Goal: Transaction & Acquisition: Purchase product/service

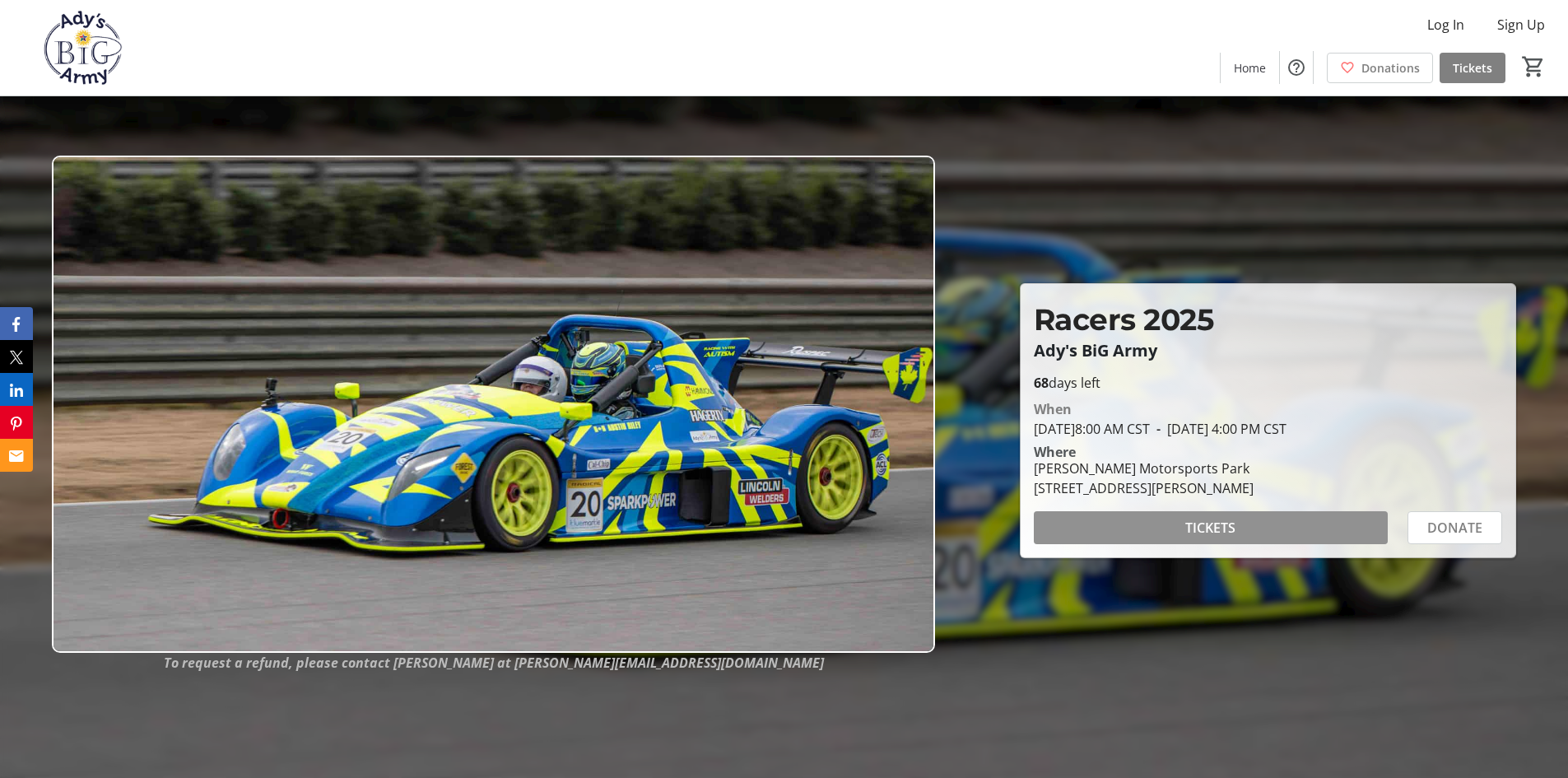
click at [1219, 526] on span "TICKETS" at bounding box center [1211, 527] width 50 height 20
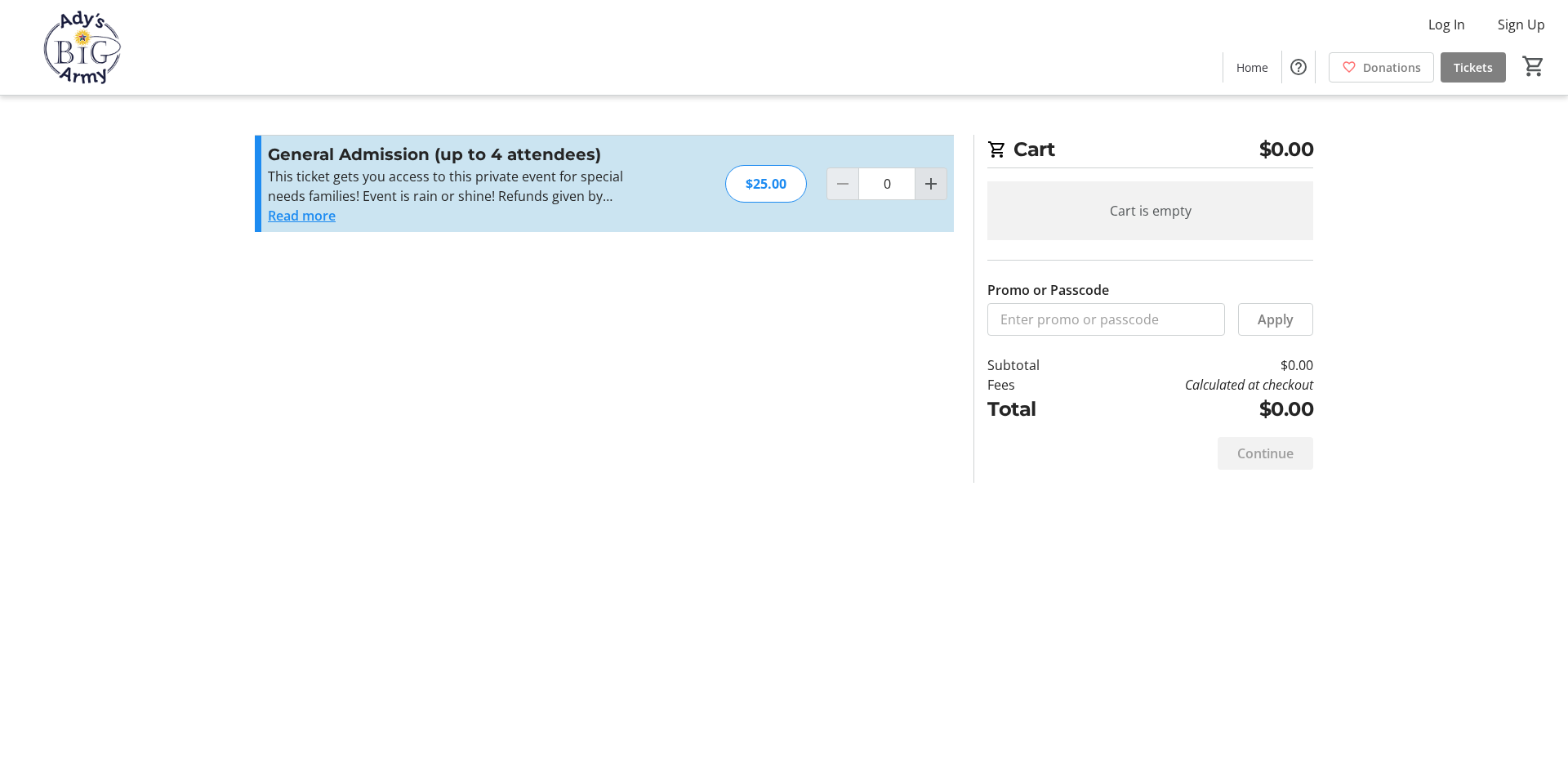
click at [935, 184] on mat-icon "Increment by one" at bounding box center [931, 184] width 20 height 20
type input "1"
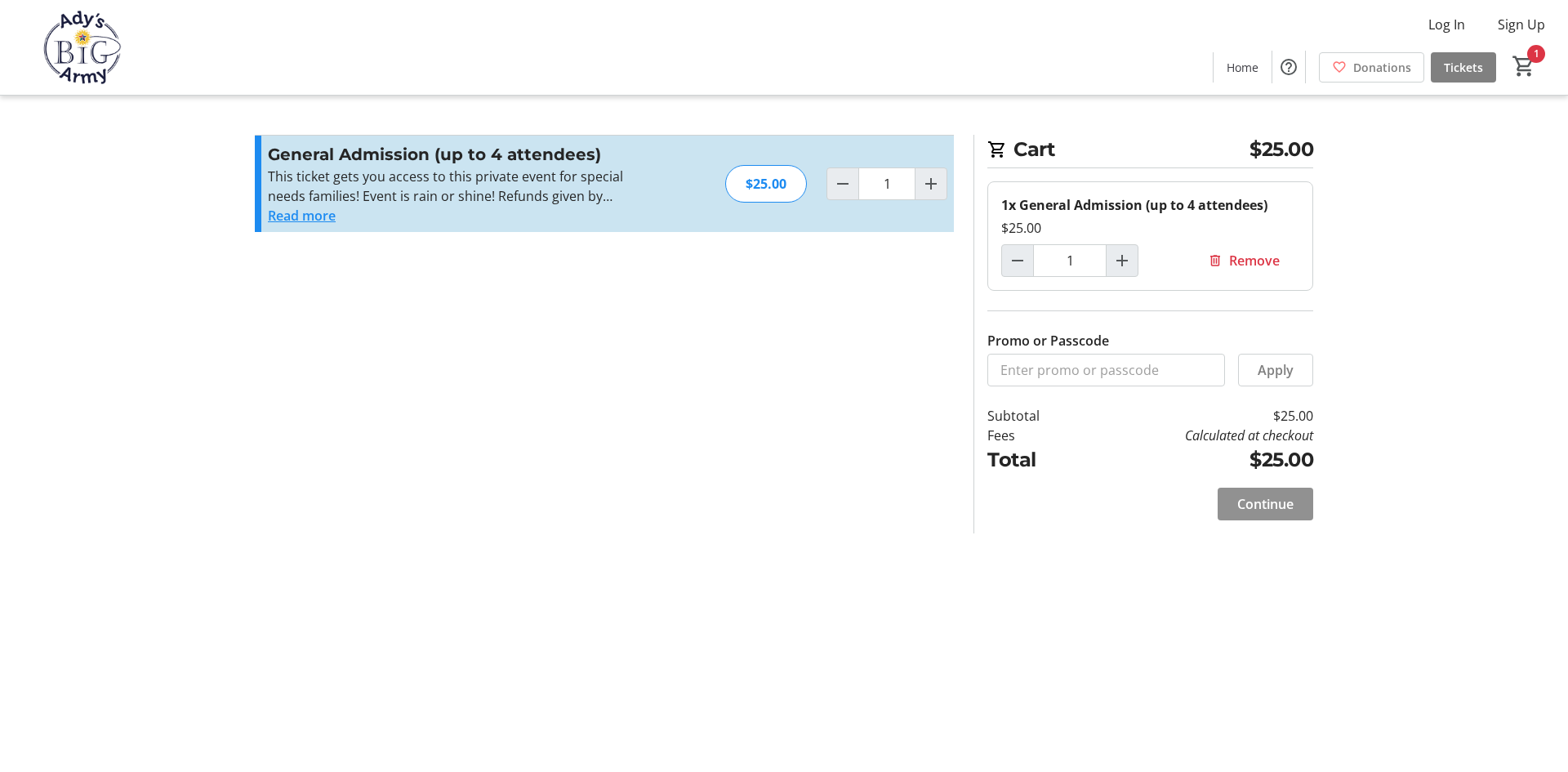
click at [1264, 511] on span "Continue" at bounding box center [1264, 504] width 56 height 20
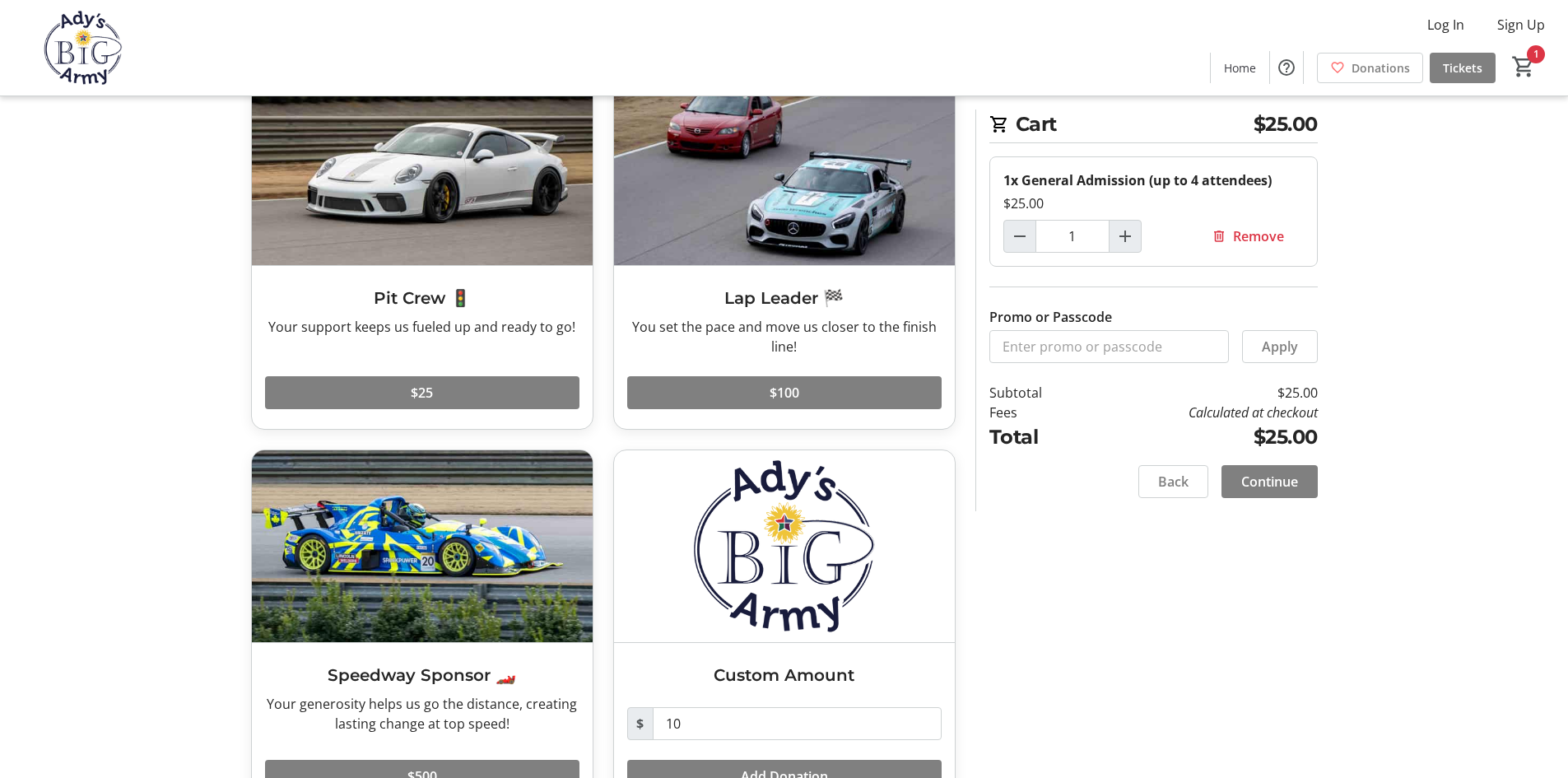
scroll to position [86, 0]
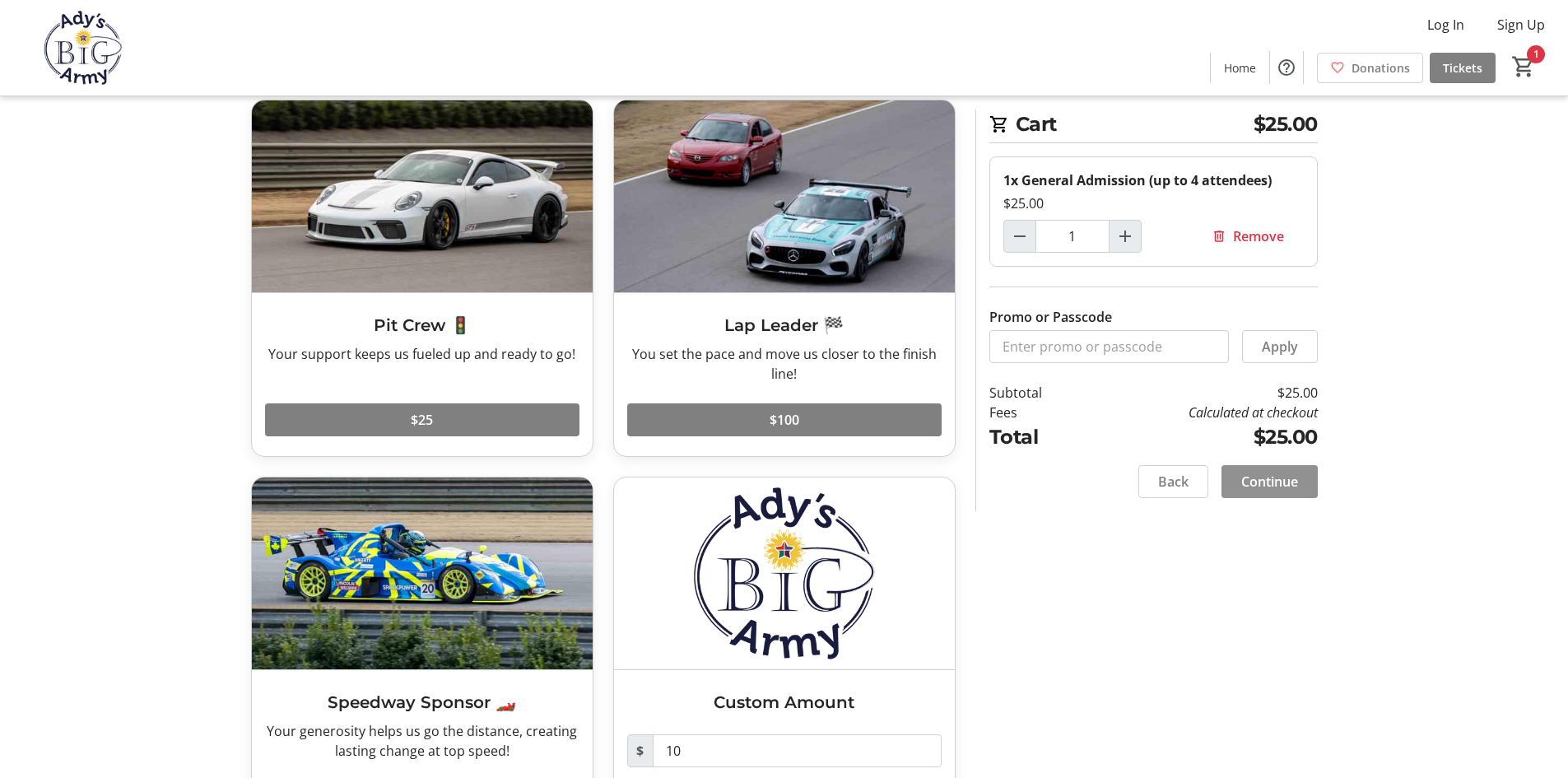
click at [1277, 483] on span "Continue" at bounding box center [1269, 482] width 56 height 20
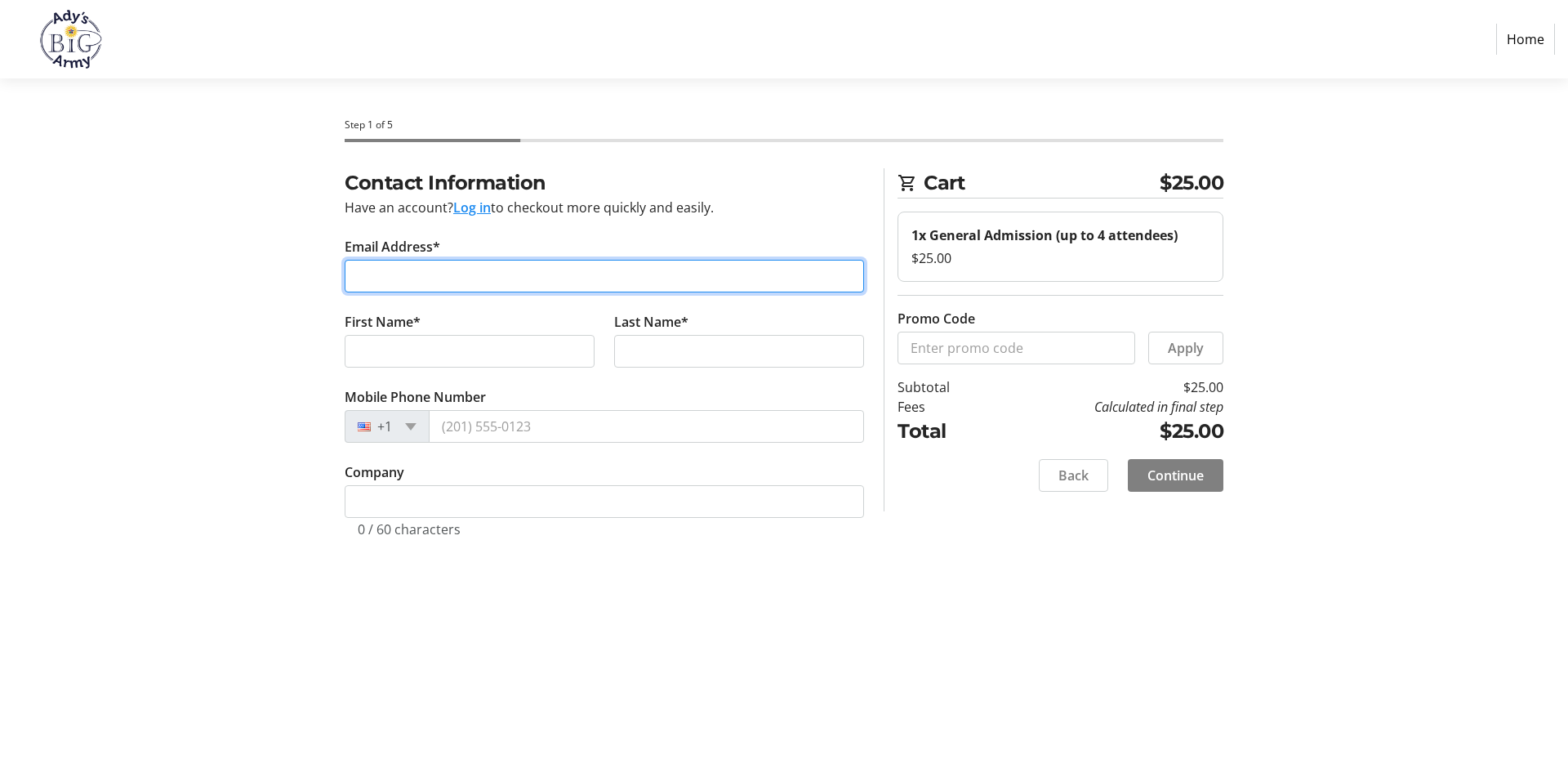
click at [404, 285] on input "Email Address*" at bounding box center [604, 275] width 520 height 33
type input "[EMAIL_ADDRESS][DOMAIN_NAME]"
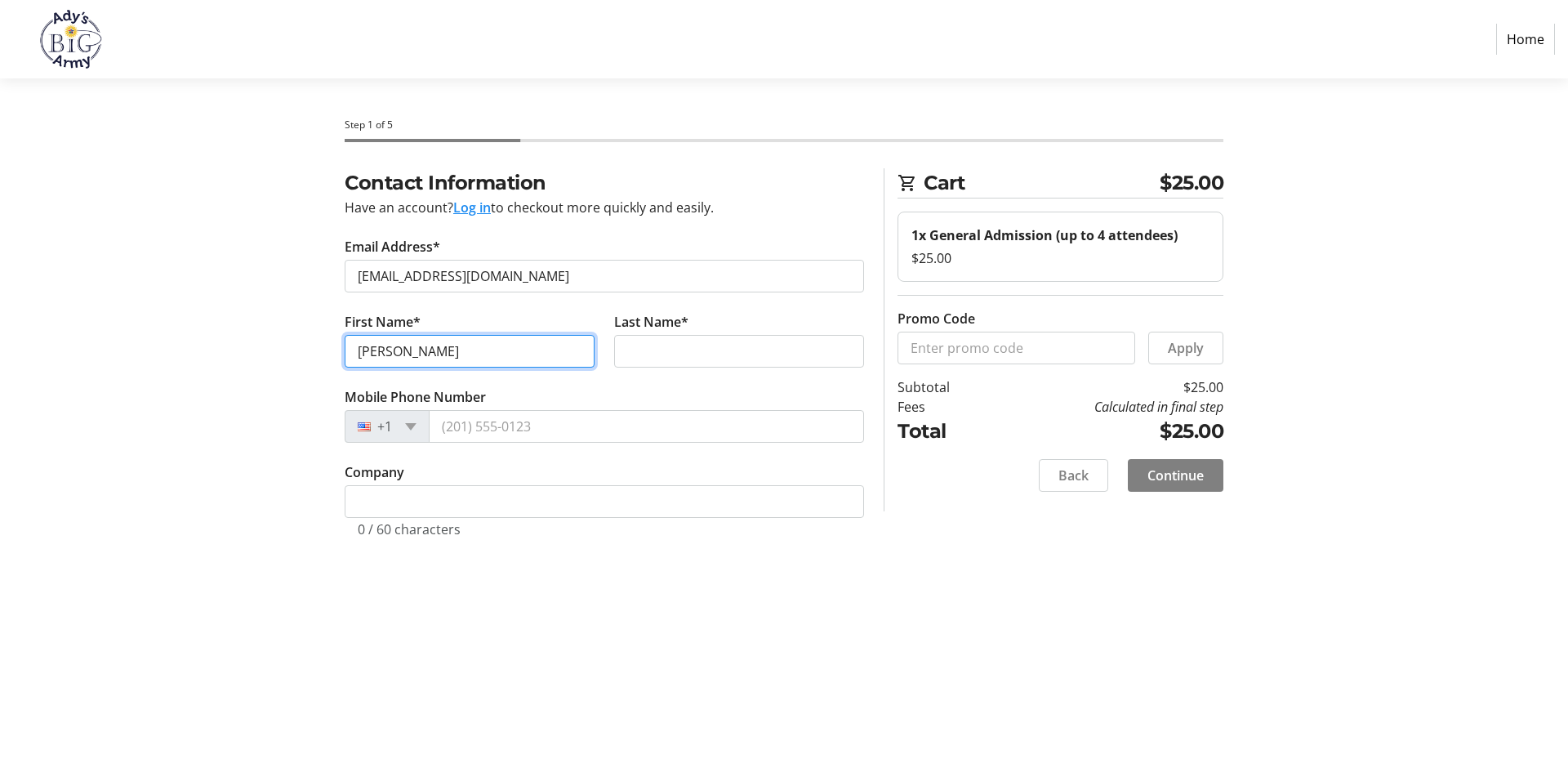
type input "Tamara"
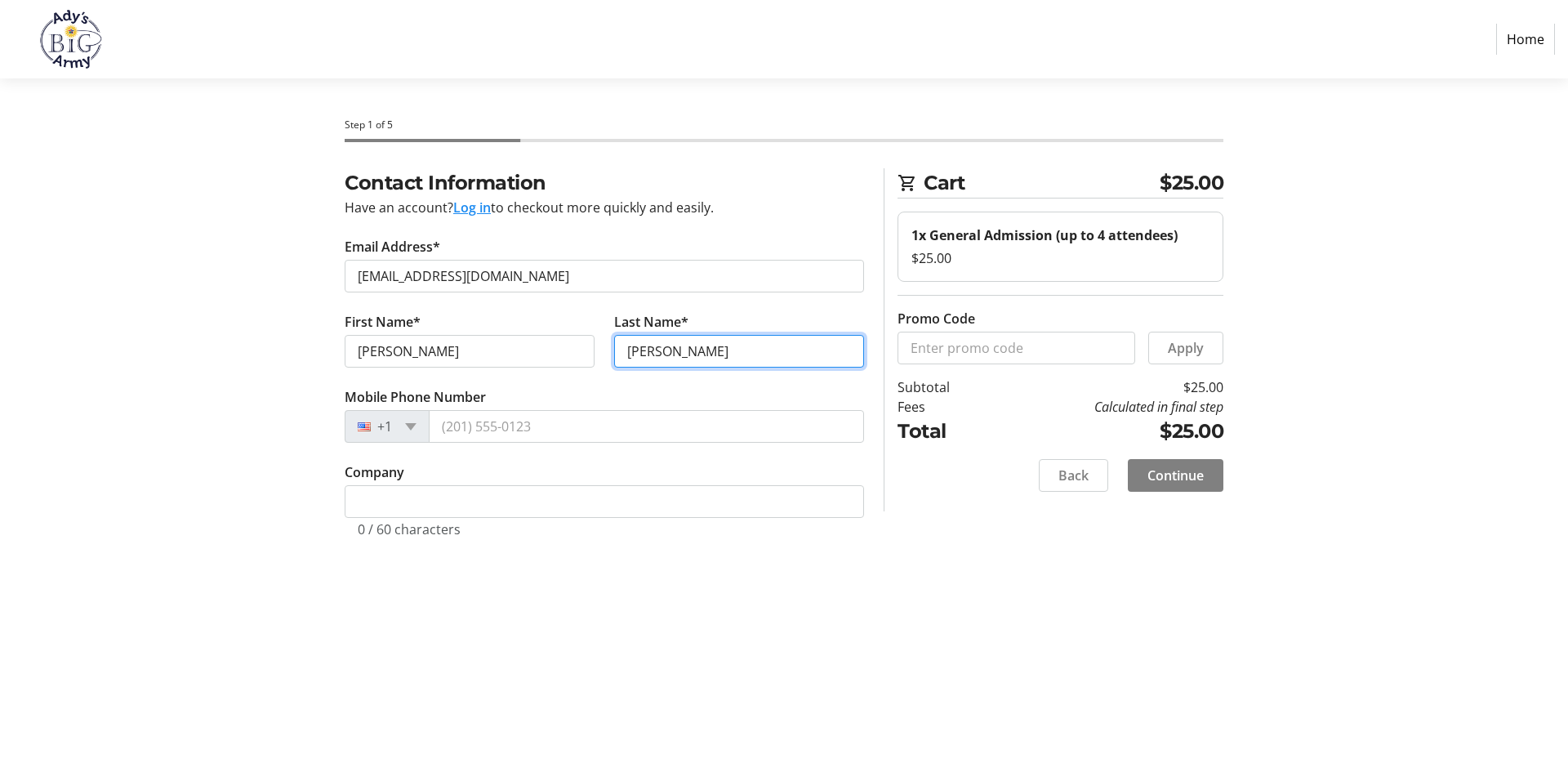
type input "Davis"
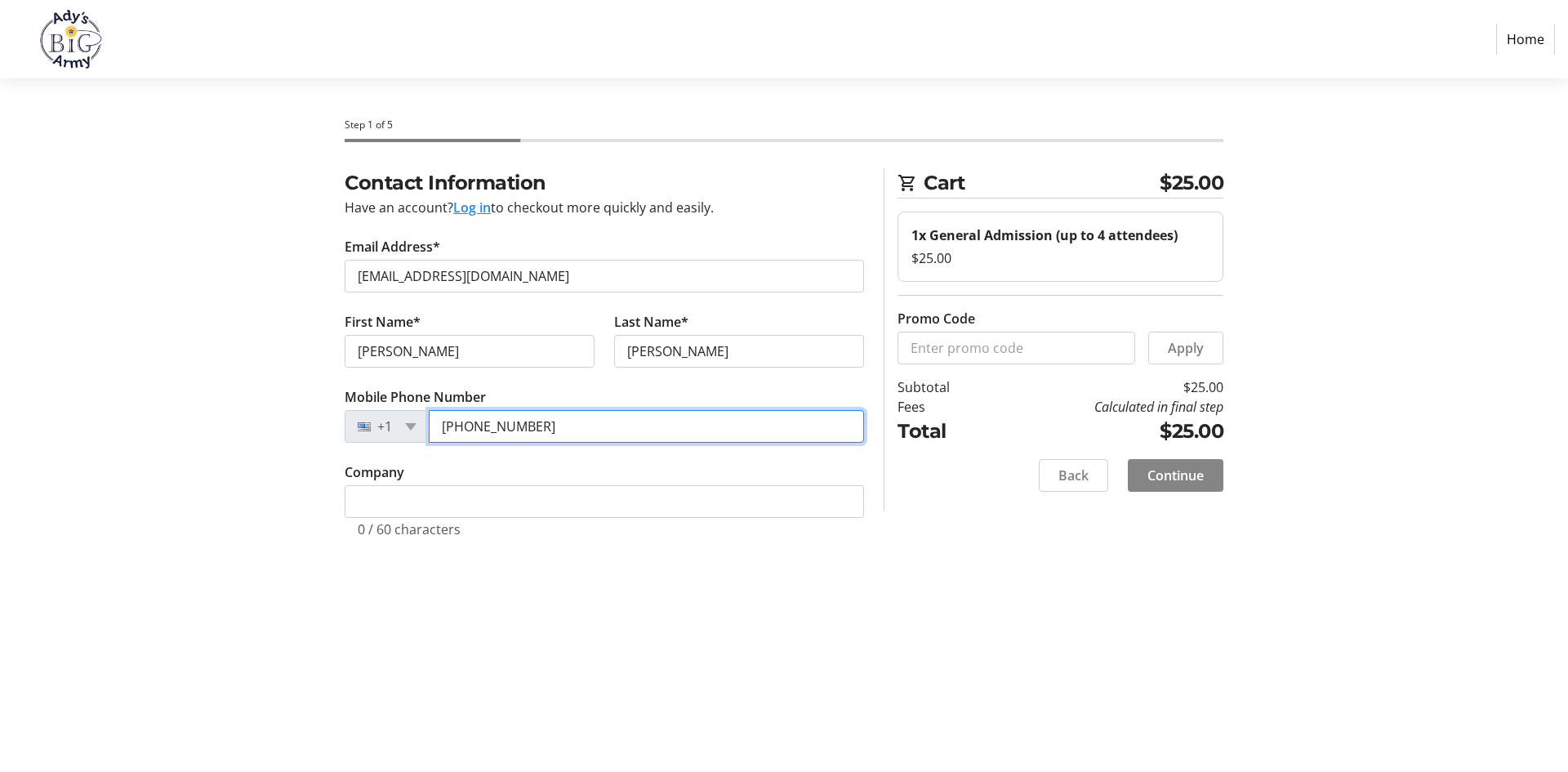
type input "[PHONE_NUMBER]"
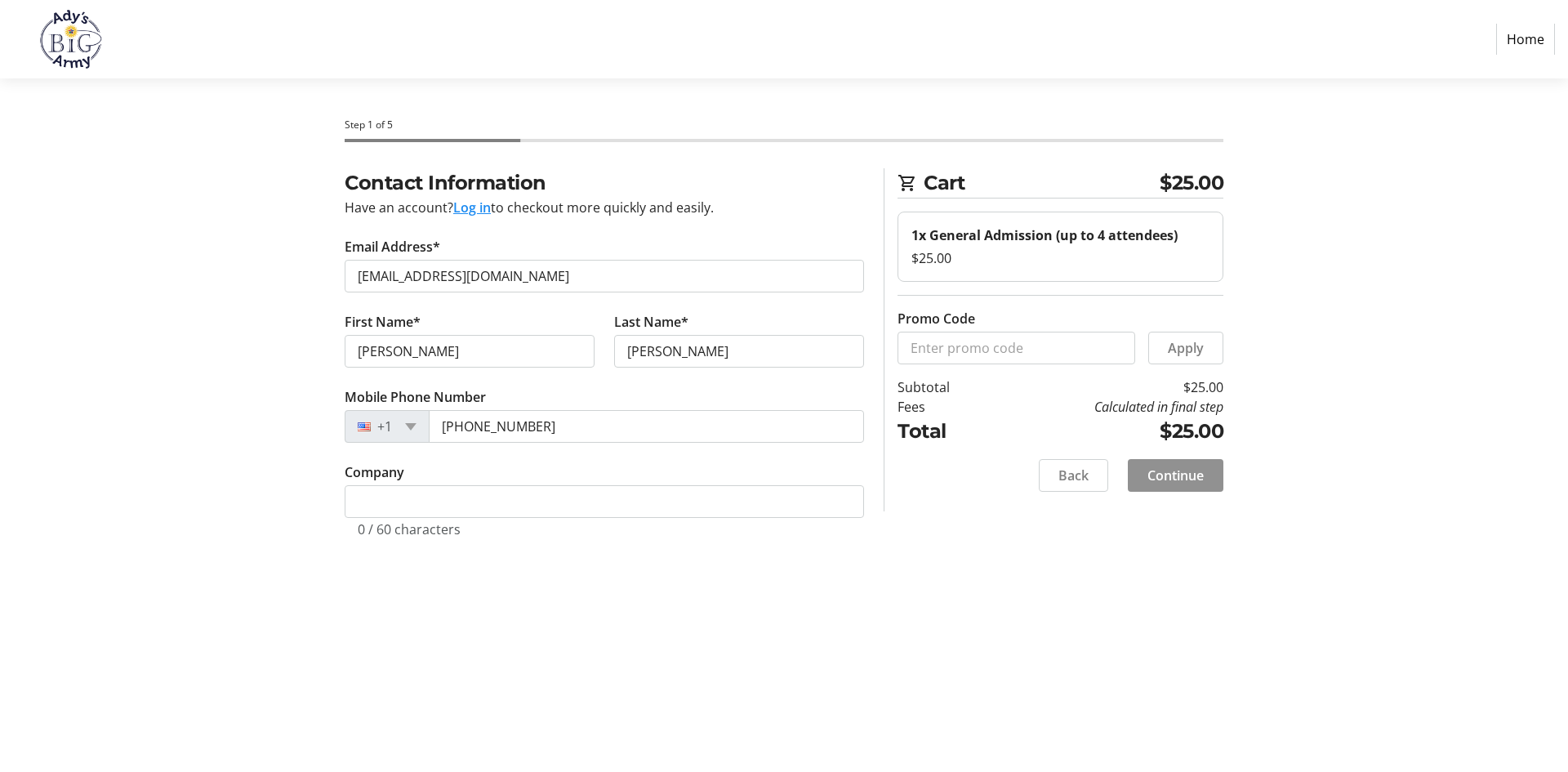
click at [1185, 478] on span "Continue" at bounding box center [1174, 475] width 56 height 20
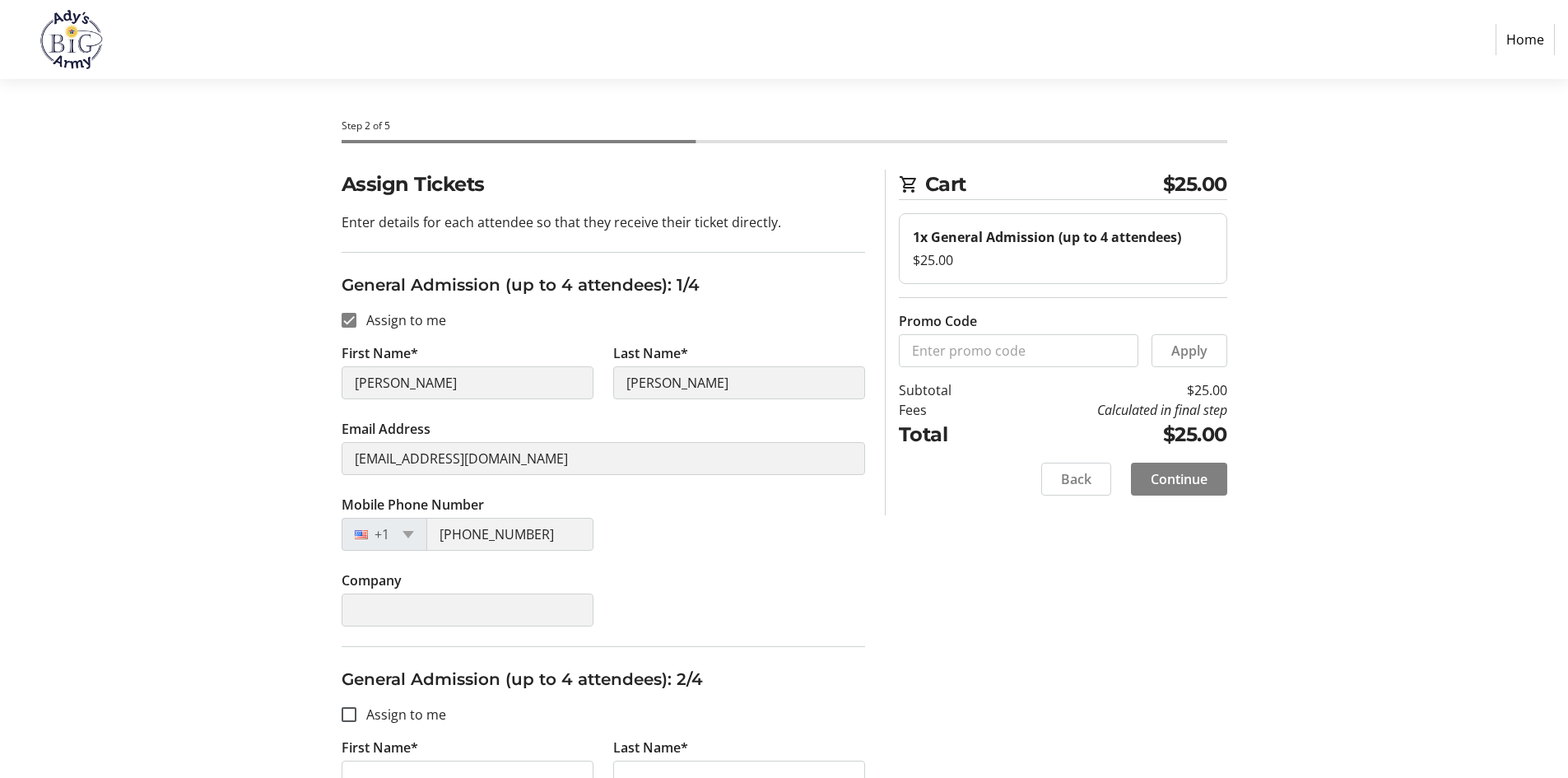
scroll to position [247, 0]
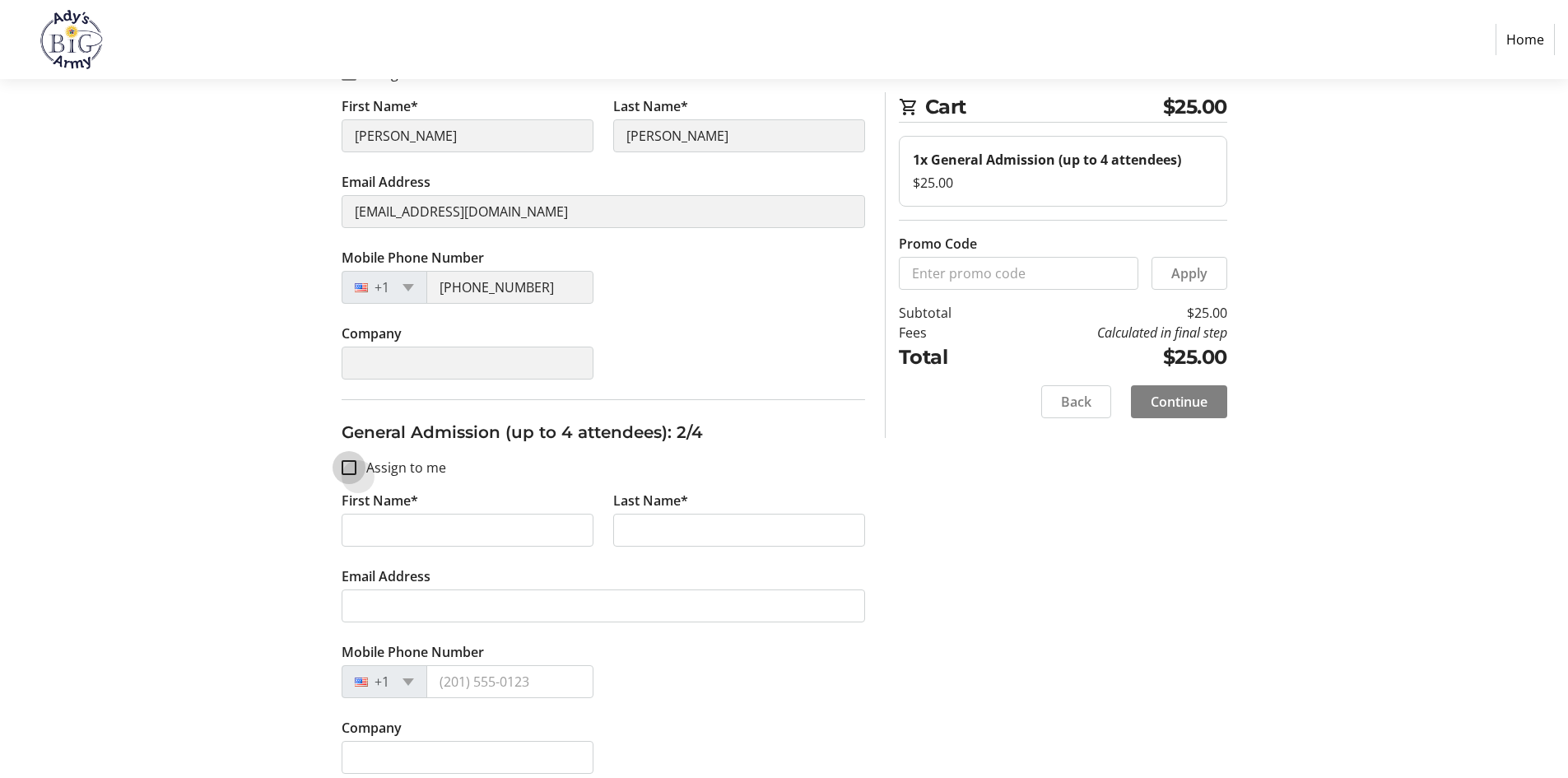
click at [345, 466] on input "Assign to me" at bounding box center [348, 467] width 15 height 15
checkbox input "true"
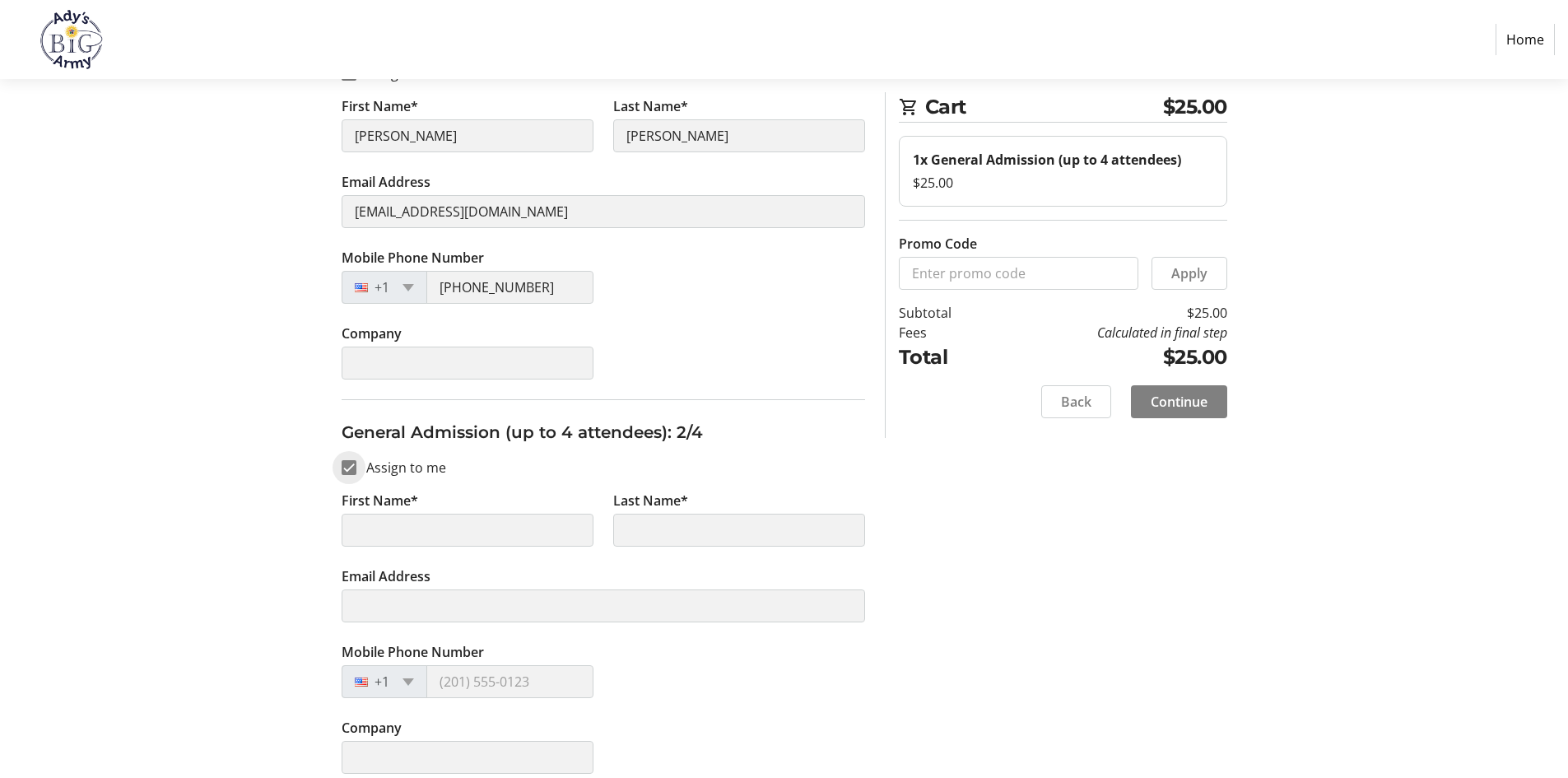
type input "Tamara"
type input "Davis"
type input "[EMAIL_ADDRESS][DOMAIN_NAME]"
type input "[PHONE_NUMBER]"
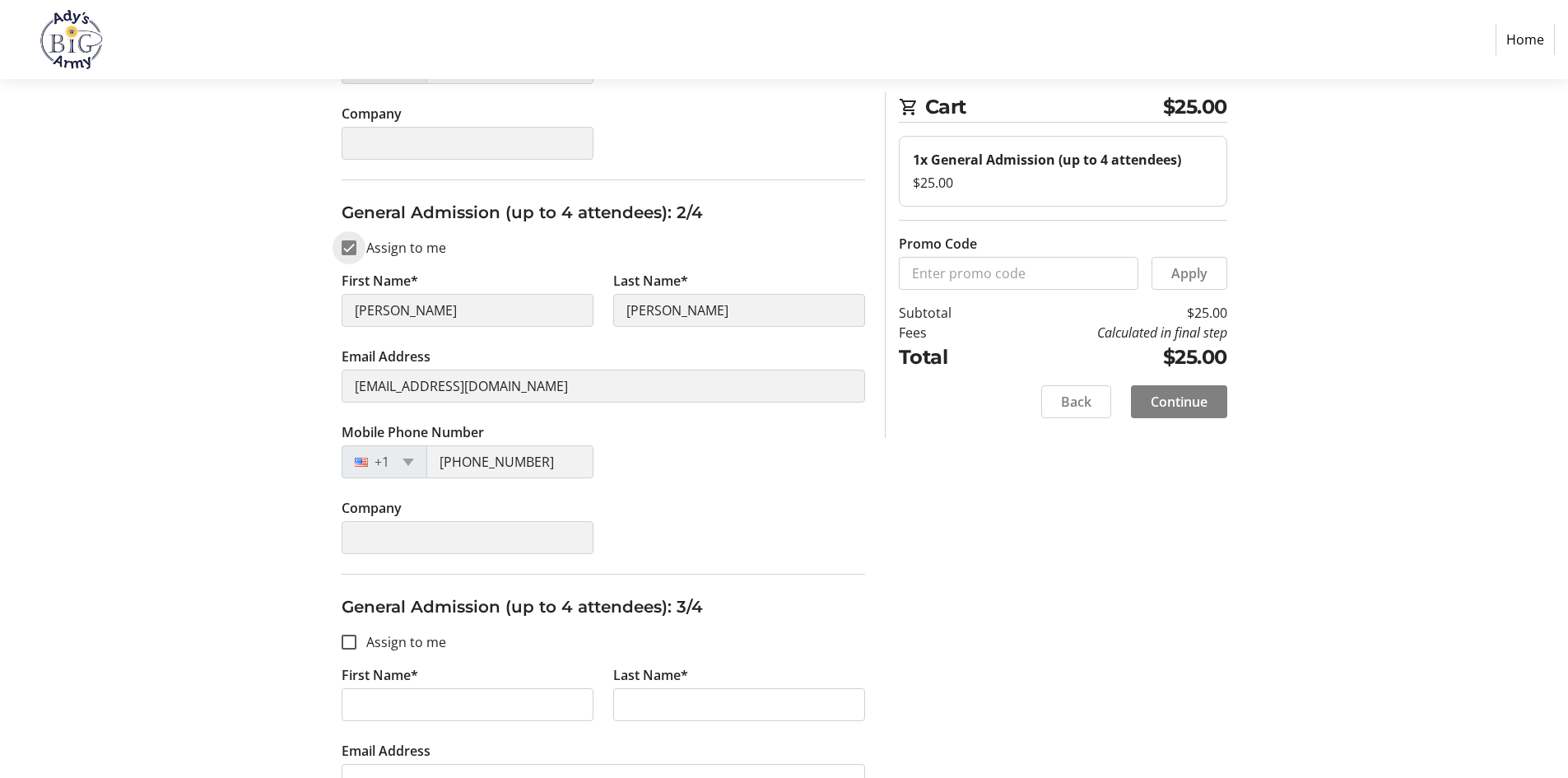
scroll to position [493, 0]
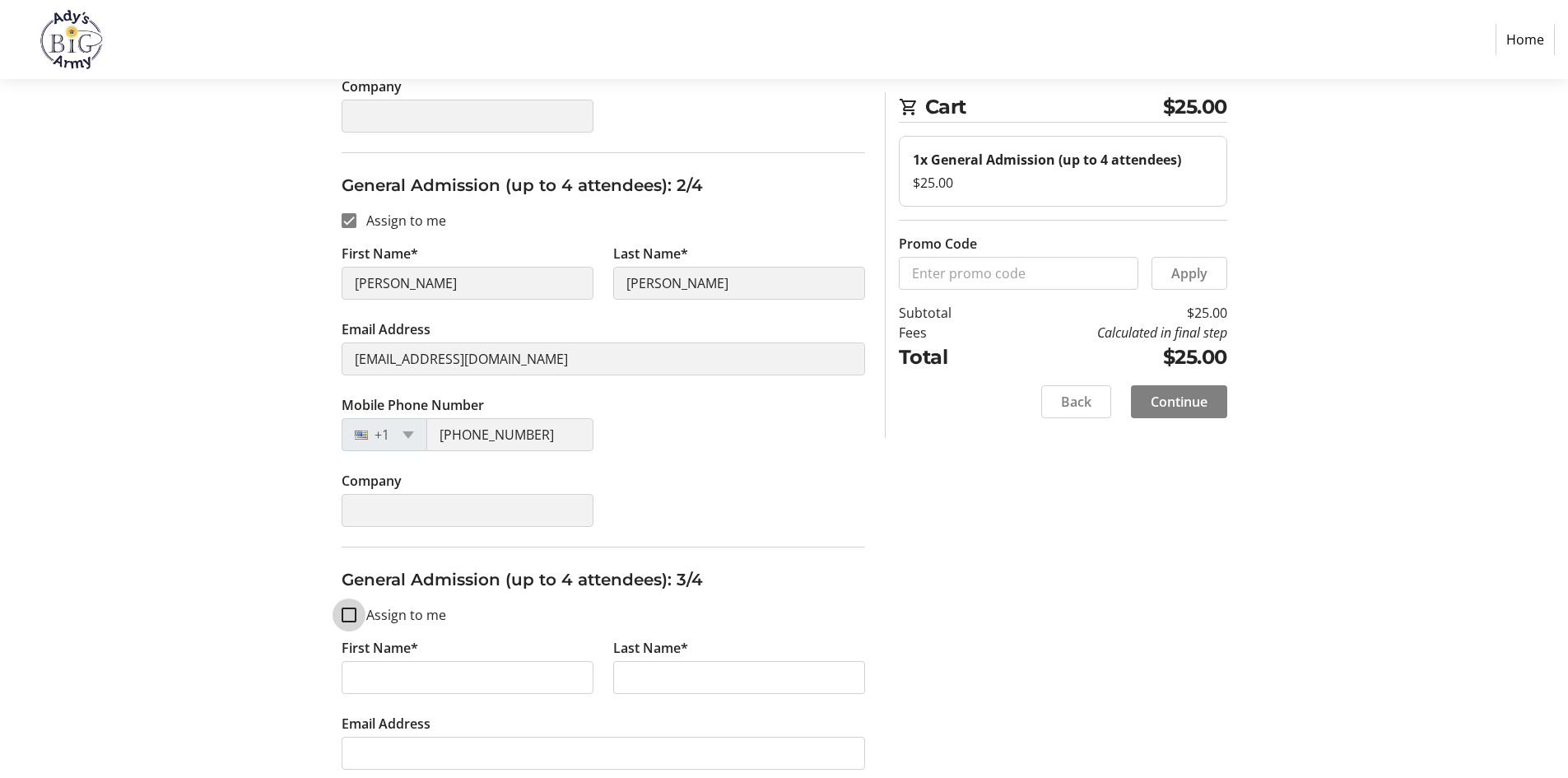
click at [342, 612] on input "Assign to me" at bounding box center [348, 614] width 15 height 15
checkbox input "true"
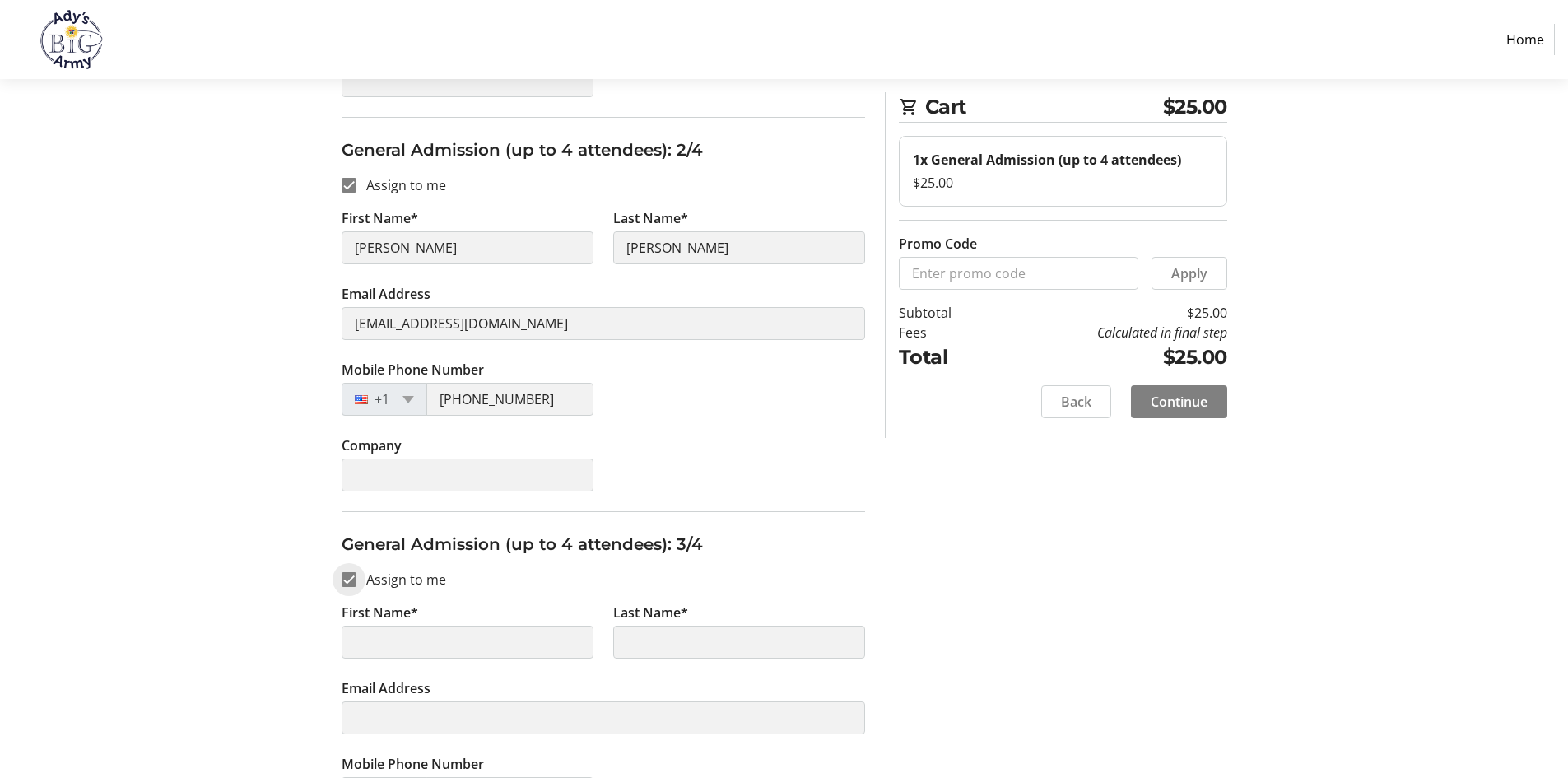
type input "Tamara"
type input "Davis"
type input "[EMAIL_ADDRESS][DOMAIN_NAME]"
type input "[PHONE_NUMBER]"
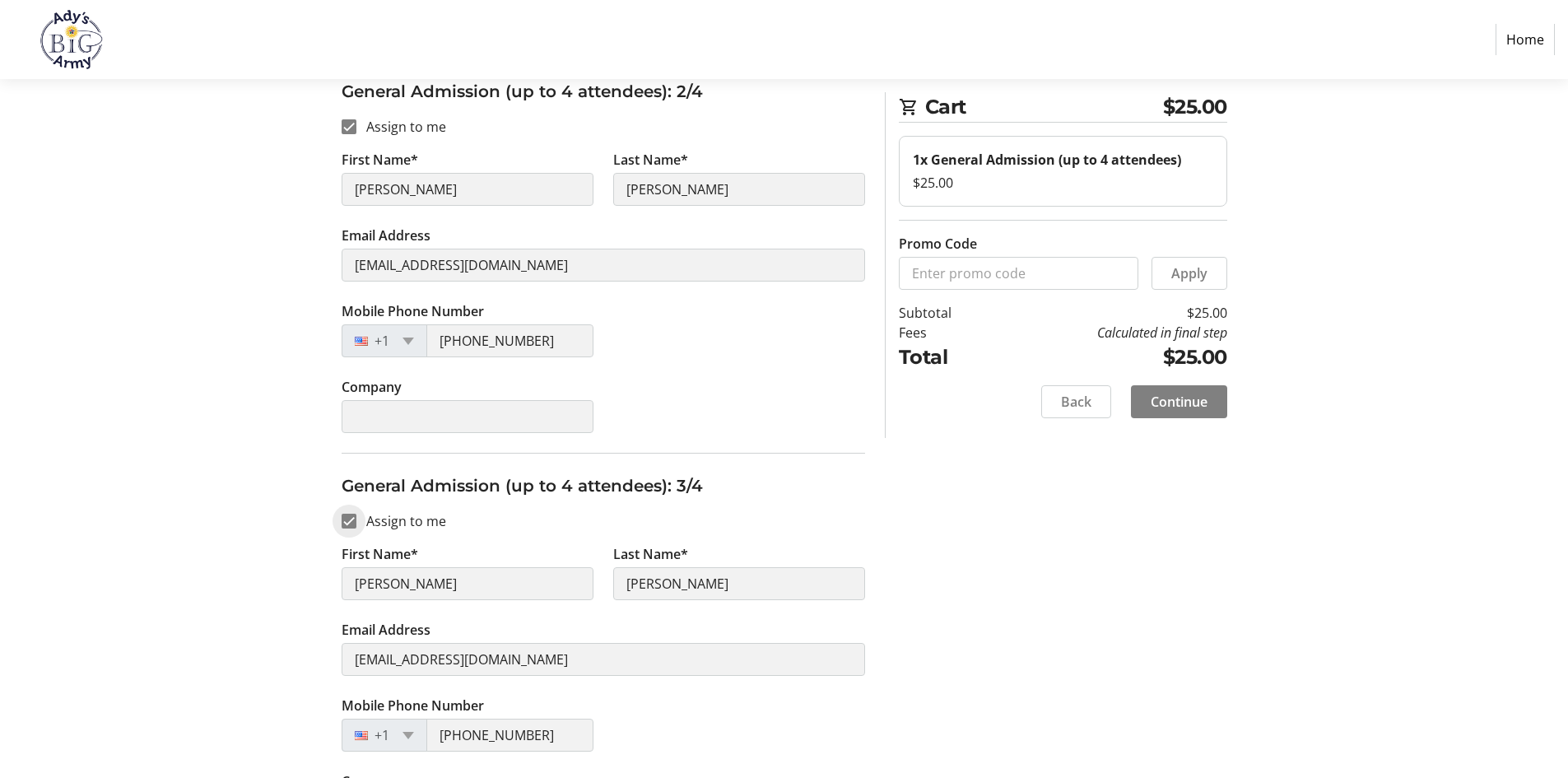
scroll to position [823, 0]
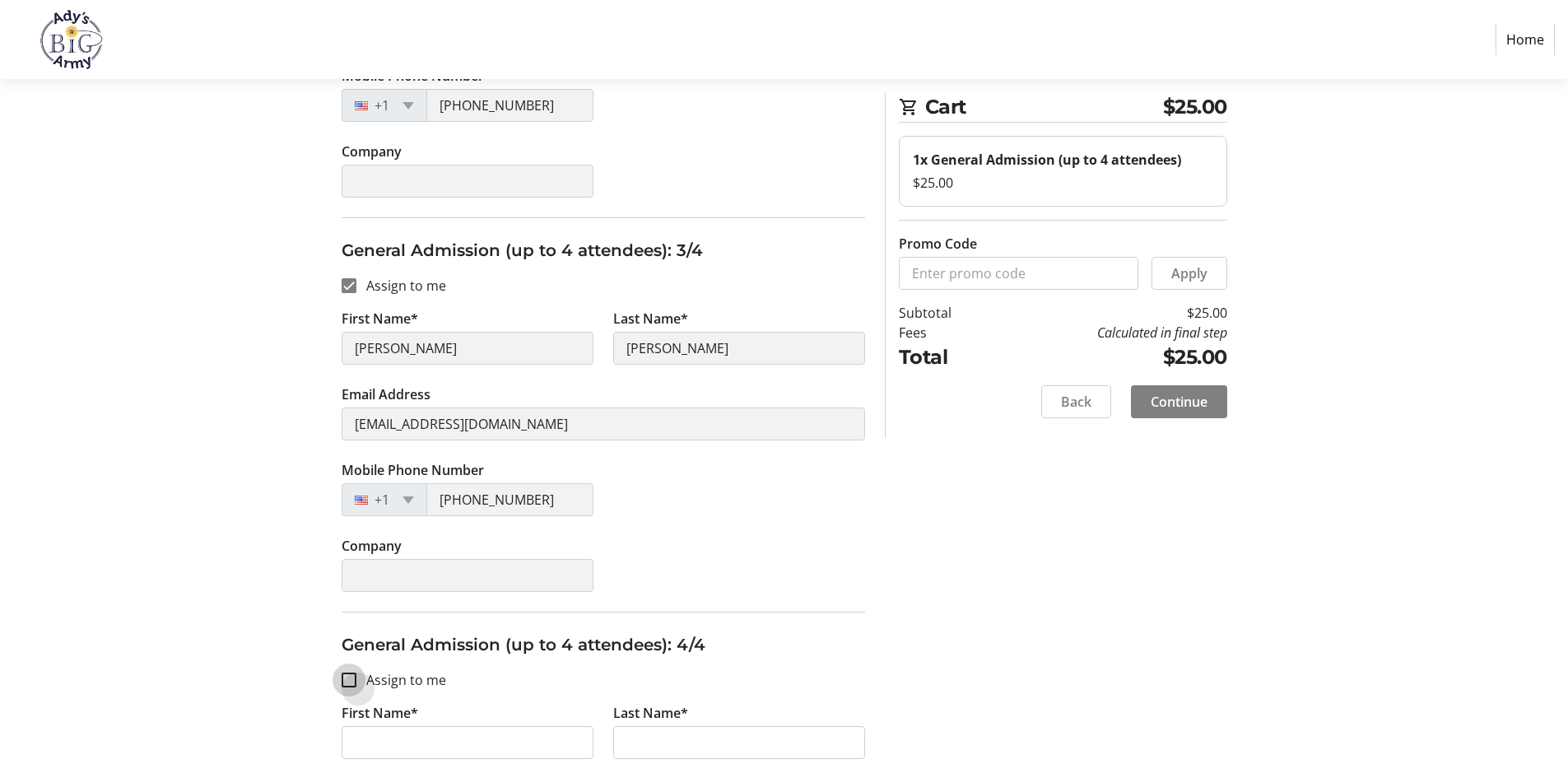
click at [349, 680] on input "Assign to me" at bounding box center [348, 680] width 15 height 15
checkbox input "true"
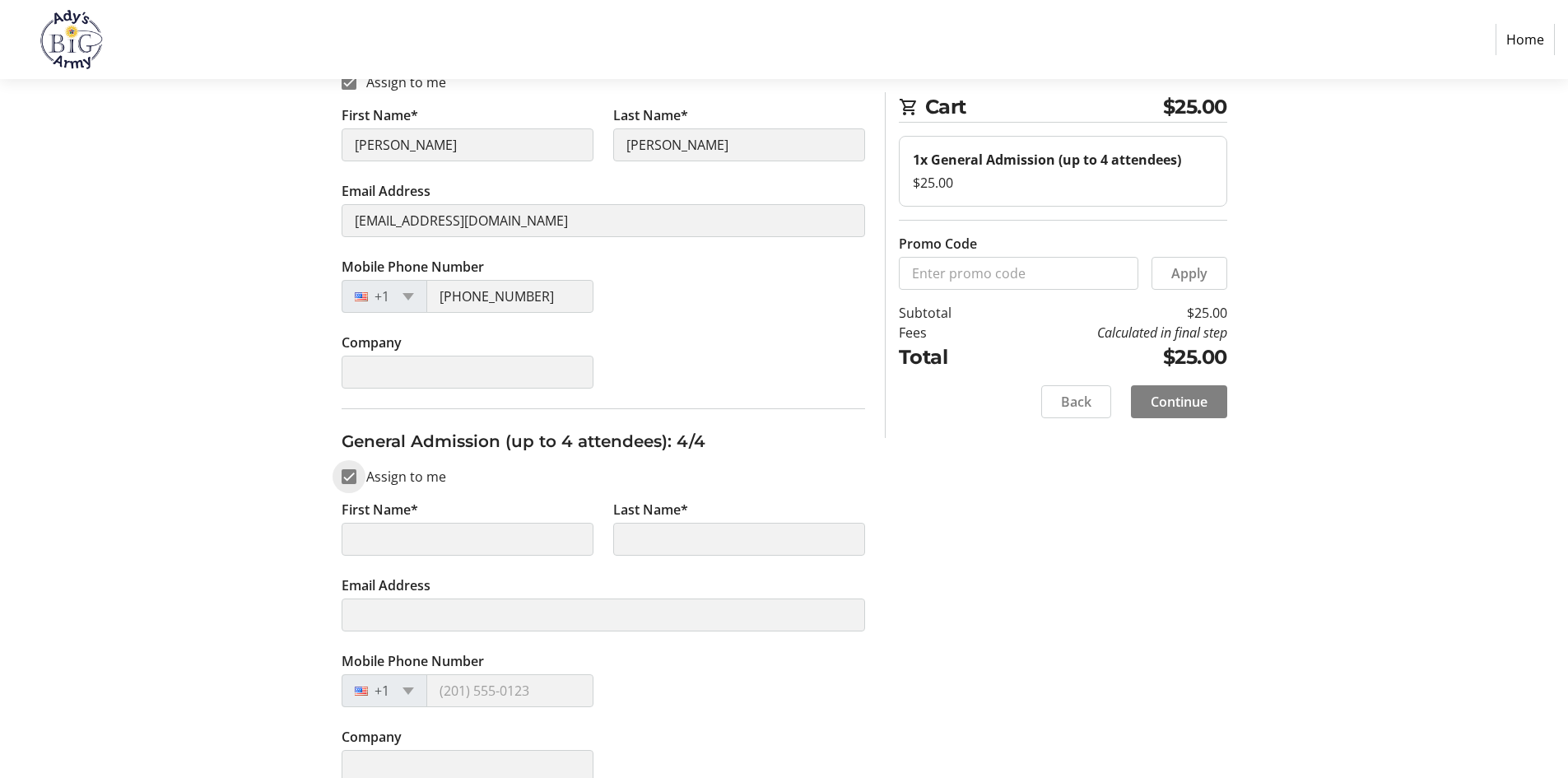
scroll to position [1051, 0]
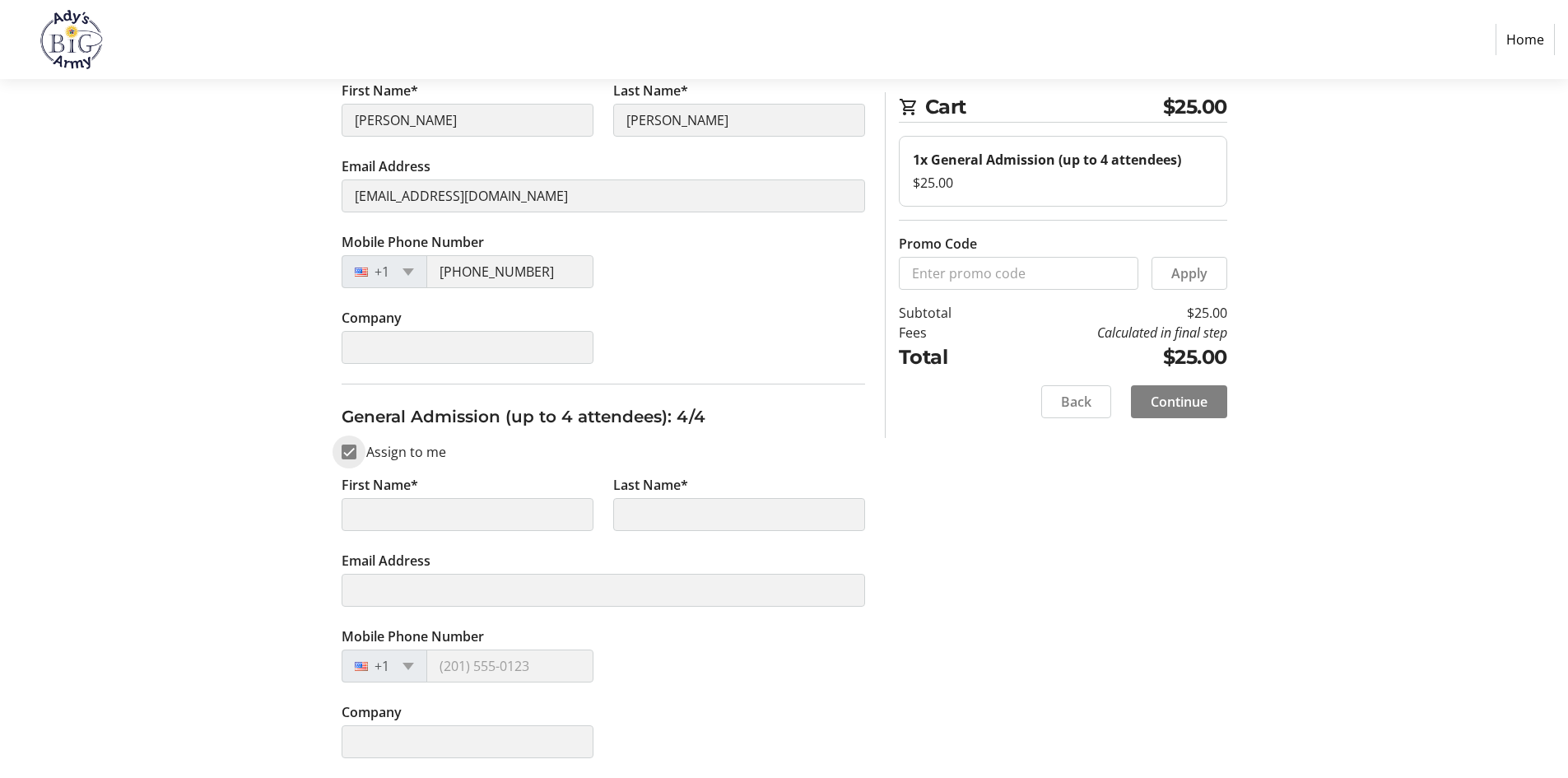
type input "Tamara"
type input "Davis"
type input "[EMAIL_ADDRESS][DOMAIN_NAME]"
type input "[PHONE_NUMBER]"
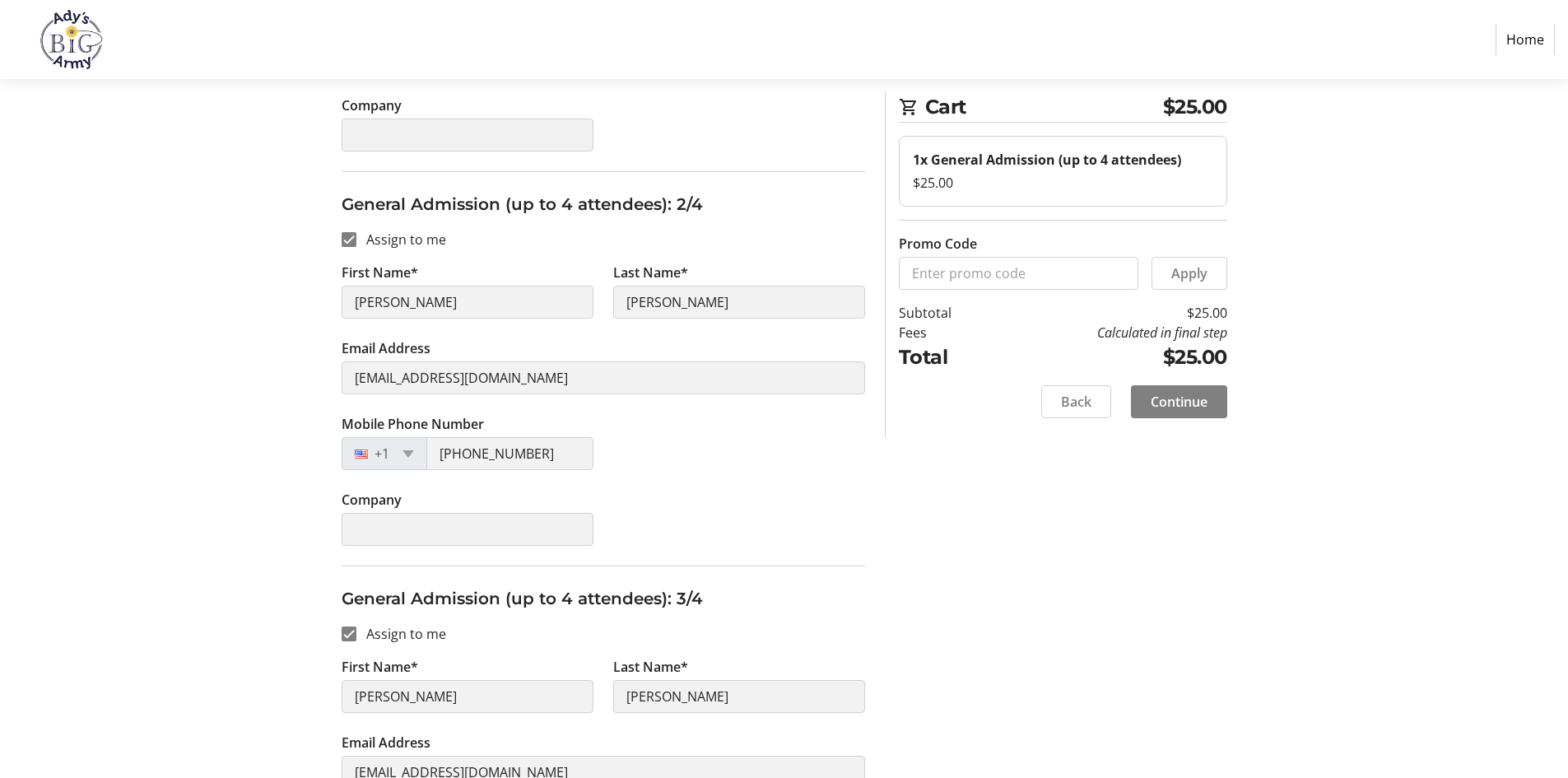
scroll to position [0, 0]
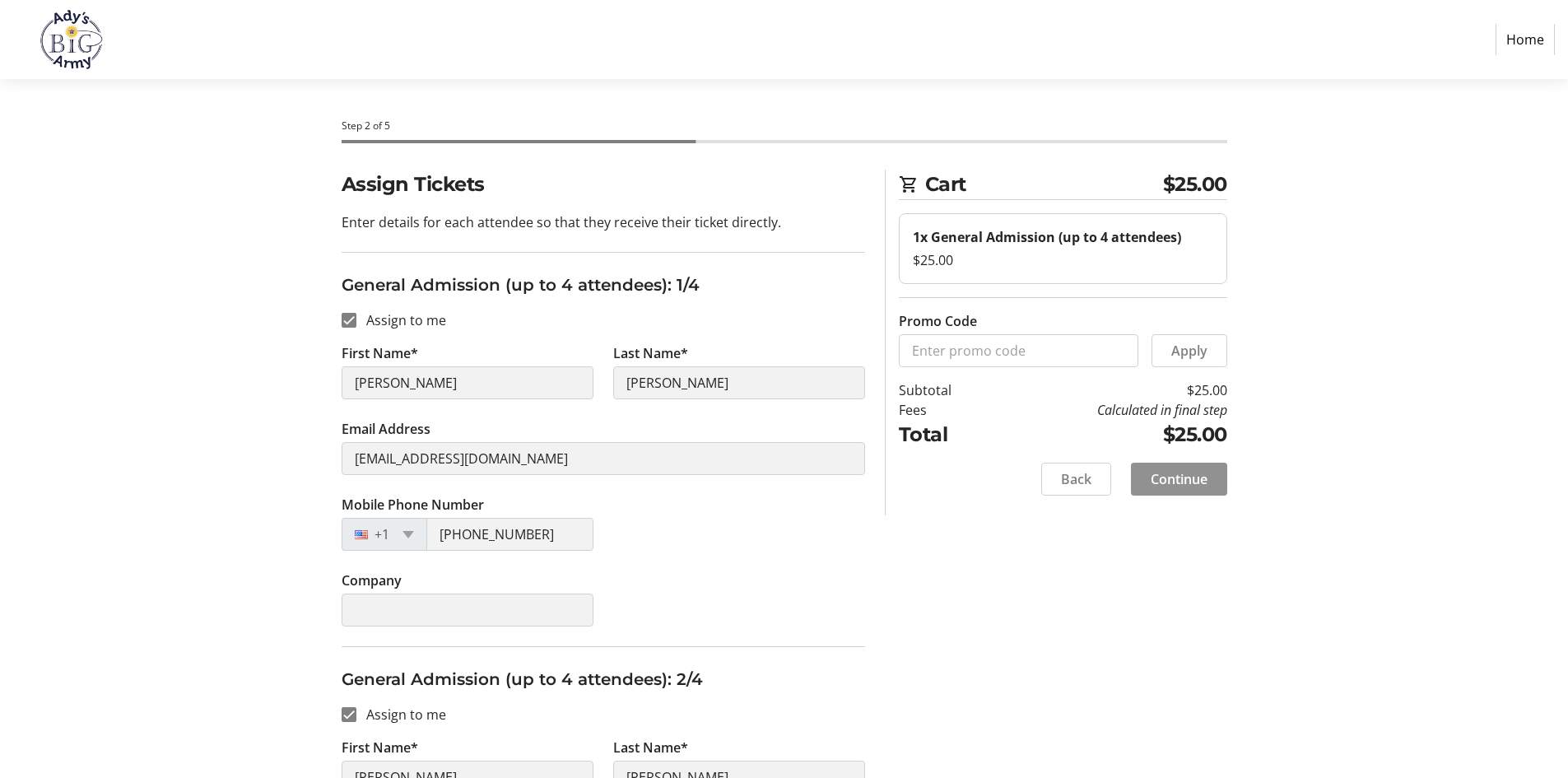
click at [1178, 483] on span "Continue" at bounding box center [1178, 479] width 56 height 20
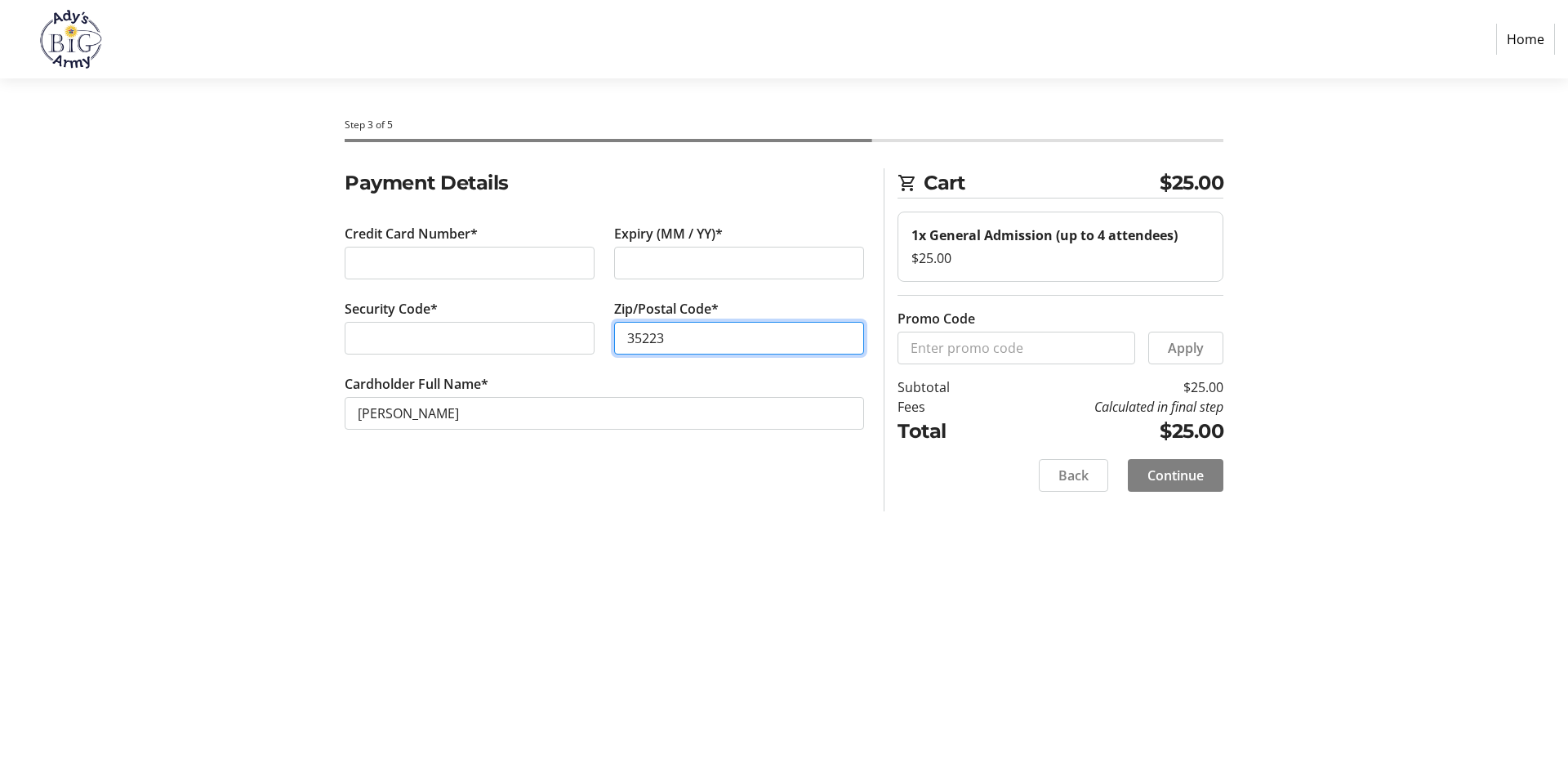
type input "35223"
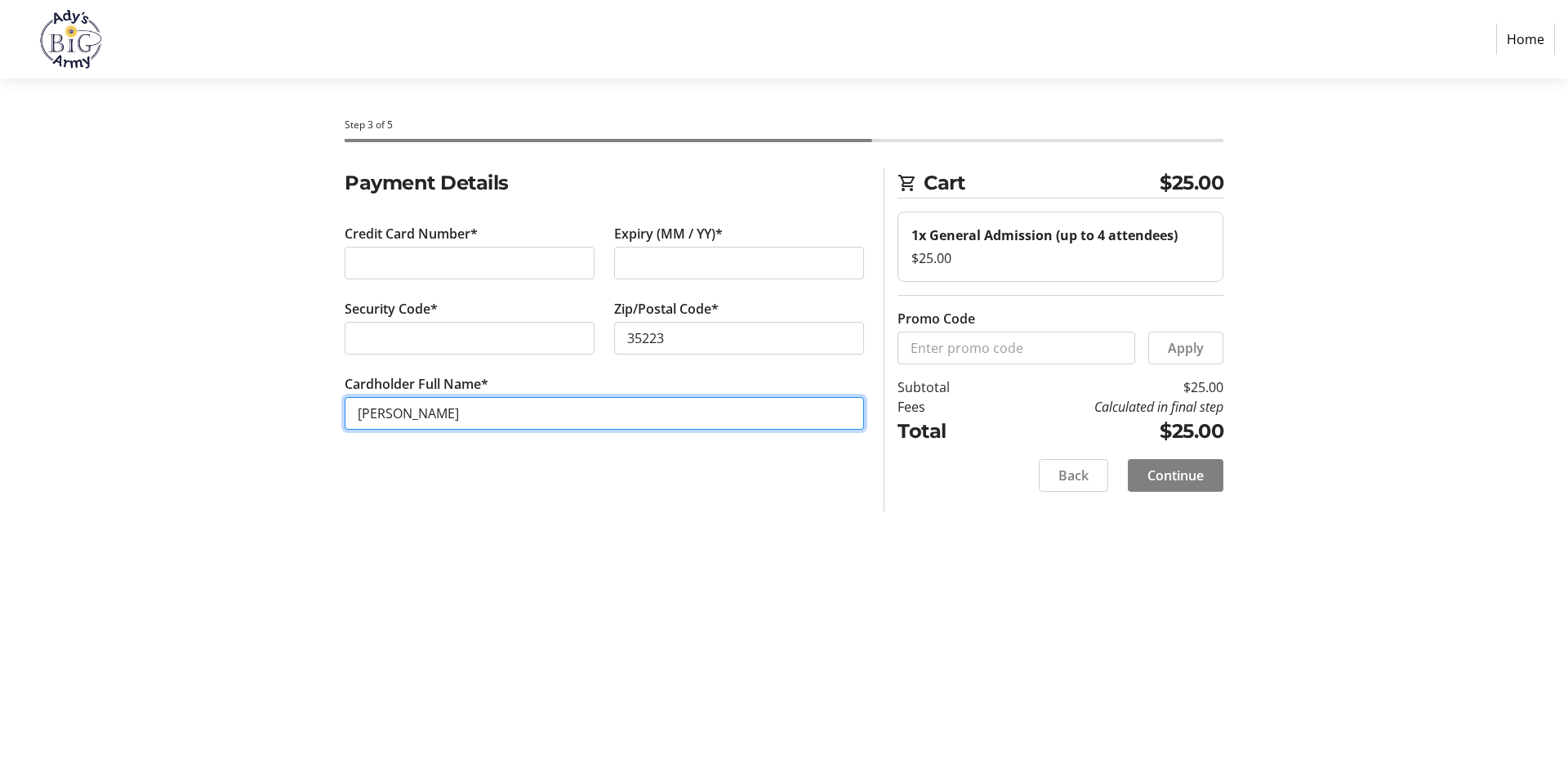
click at [409, 411] on input "[PERSON_NAME]" at bounding box center [604, 413] width 520 height 33
type input "Tamara T Davis"
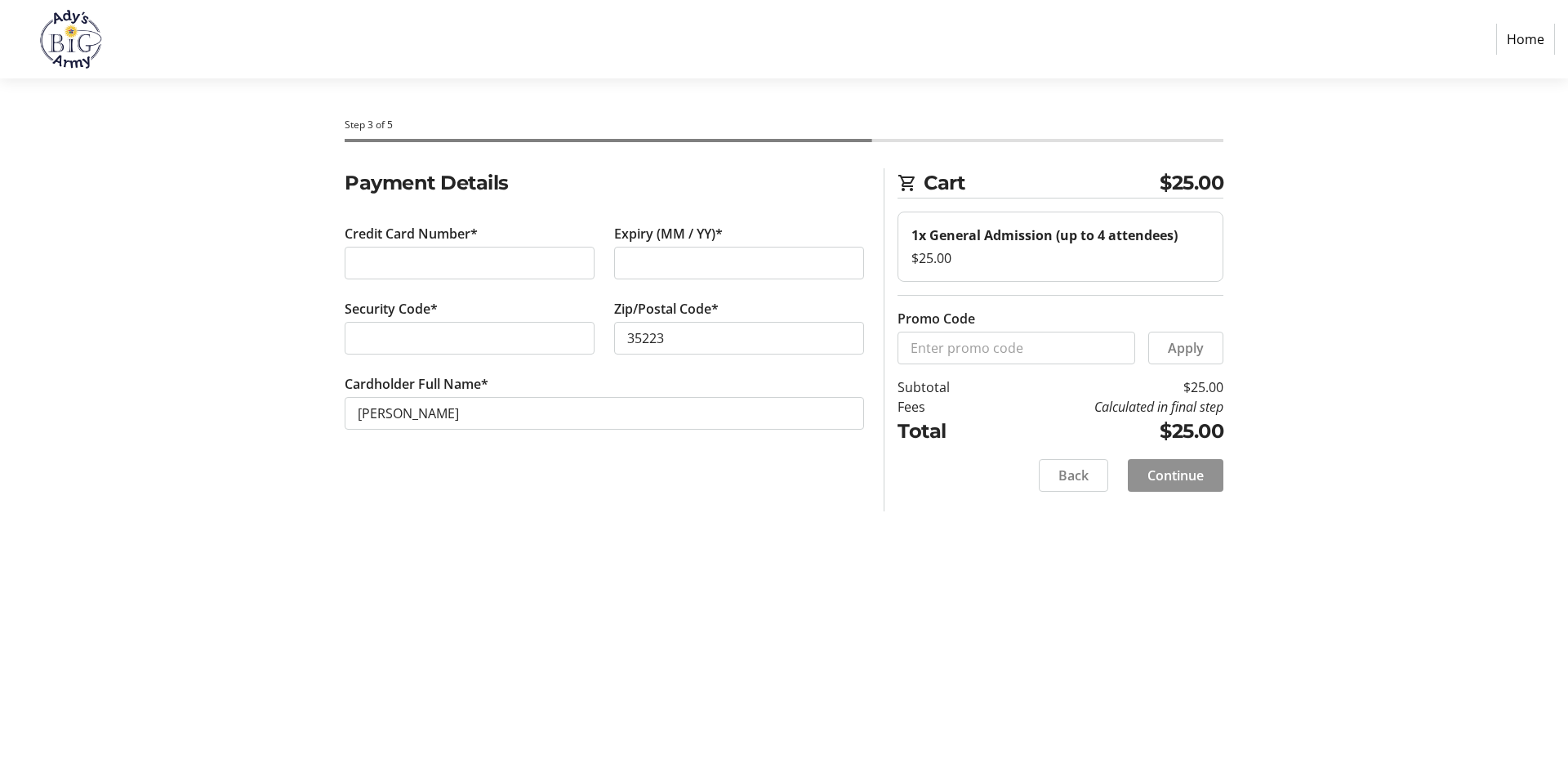
click at [1186, 472] on span "Continue" at bounding box center [1174, 475] width 56 height 20
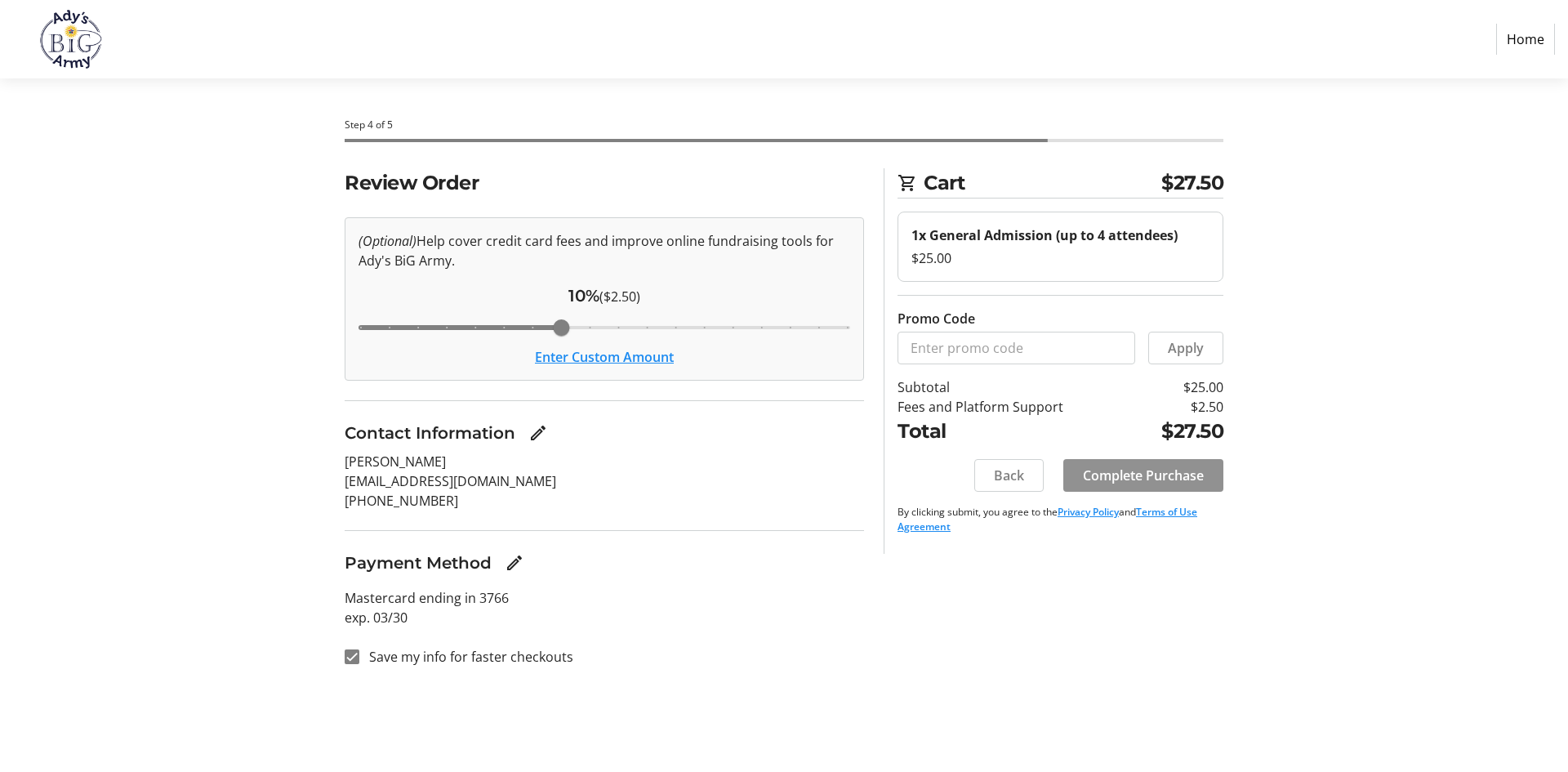
click at [1156, 481] on span "Complete Purchase" at bounding box center [1143, 475] width 121 height 20
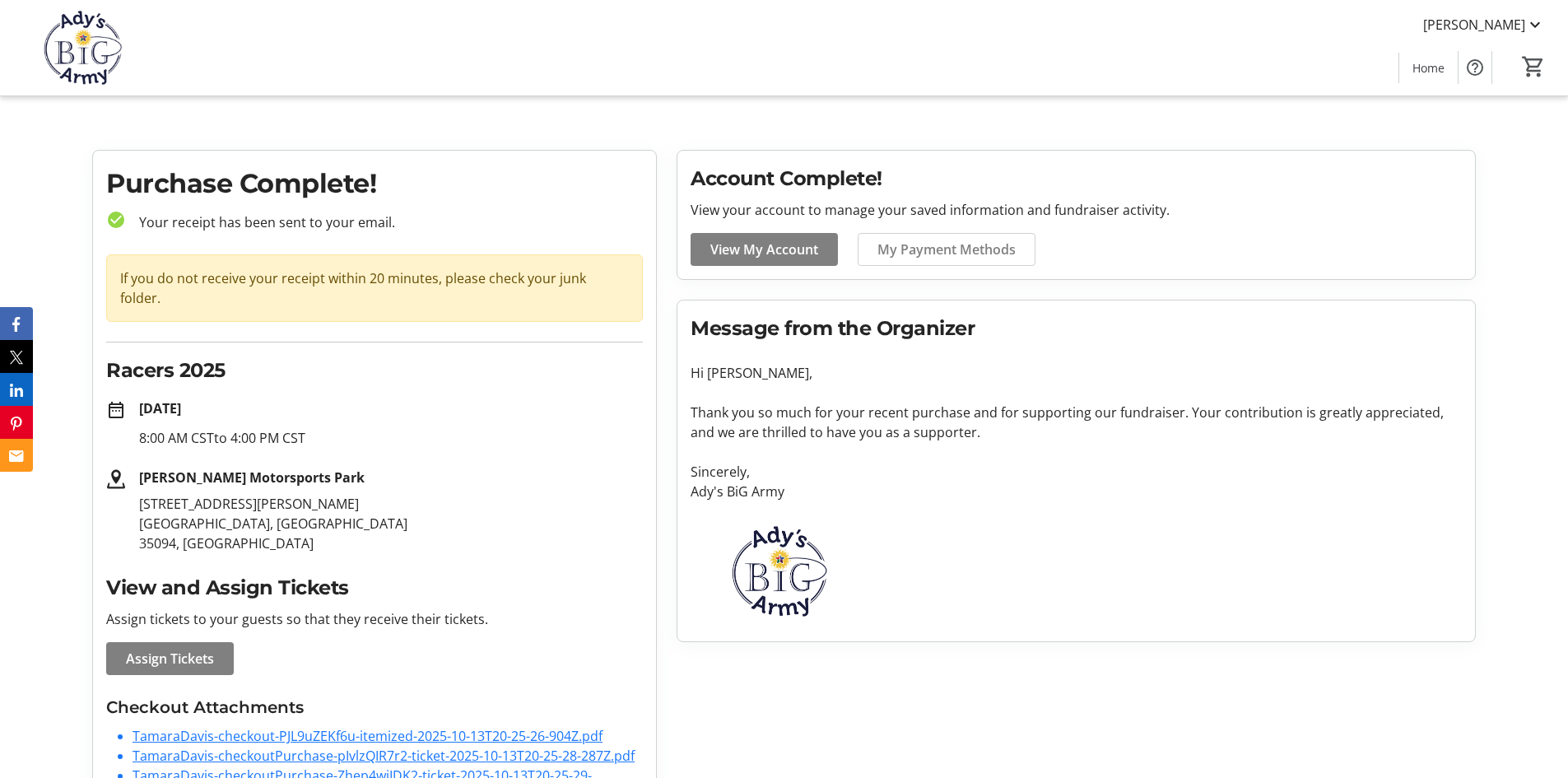
click at [222, 727] on link "TamaraDavis-checkout-PJL9uZEKf6u-itemized-2025-10-13T20-25-26-904Z.pdf" at bounding box center [367, 736] width 470 height 18
click at [220, 747] on link "TamaraDavis-checkoutPurchase-pIvlzQIR7r2-ticket-2025-10-13T20-25-28-287Z.pdf" at bounding box center [383, 756] width 502 height 18
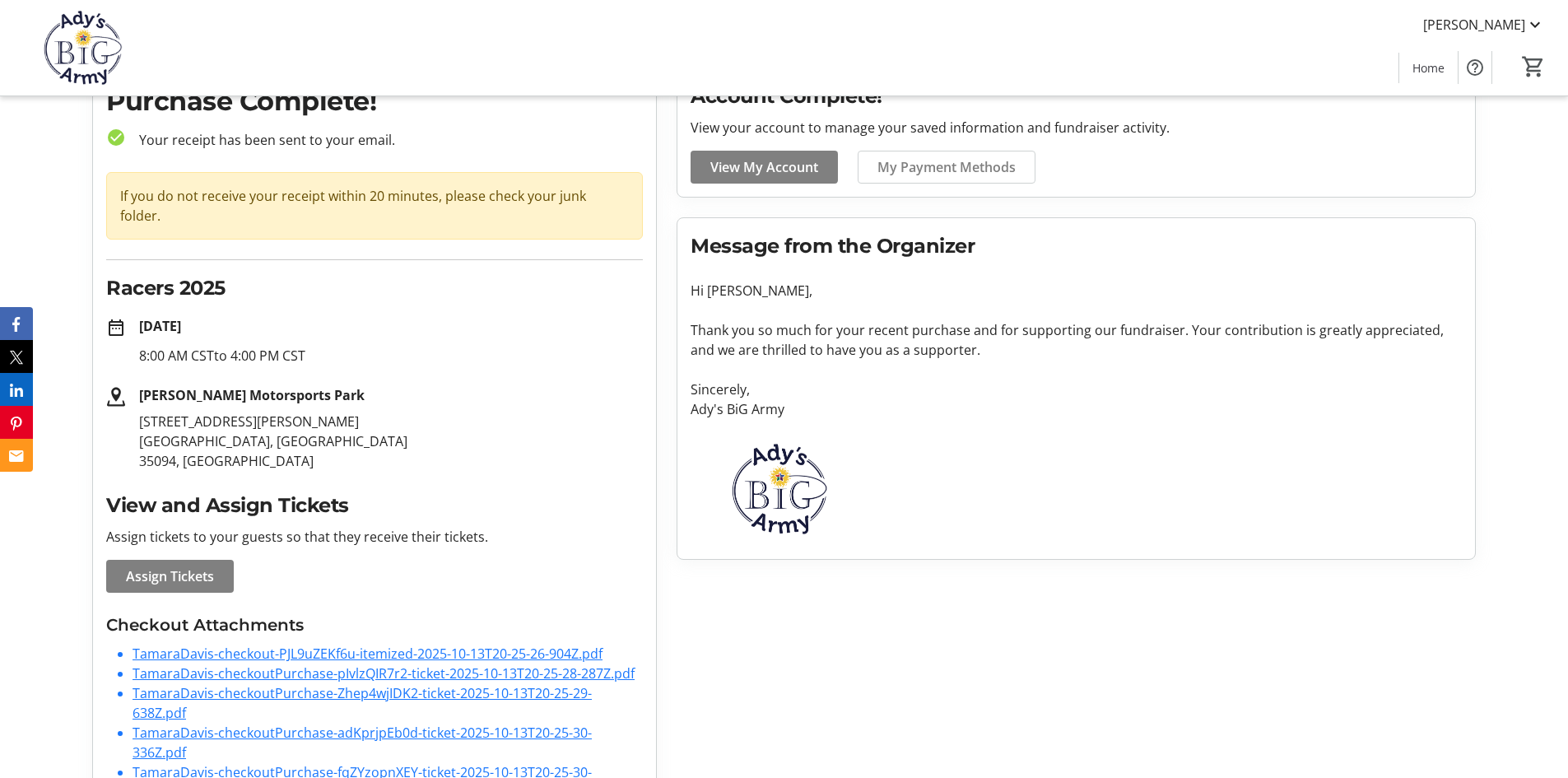
scroll to position [87, 0]
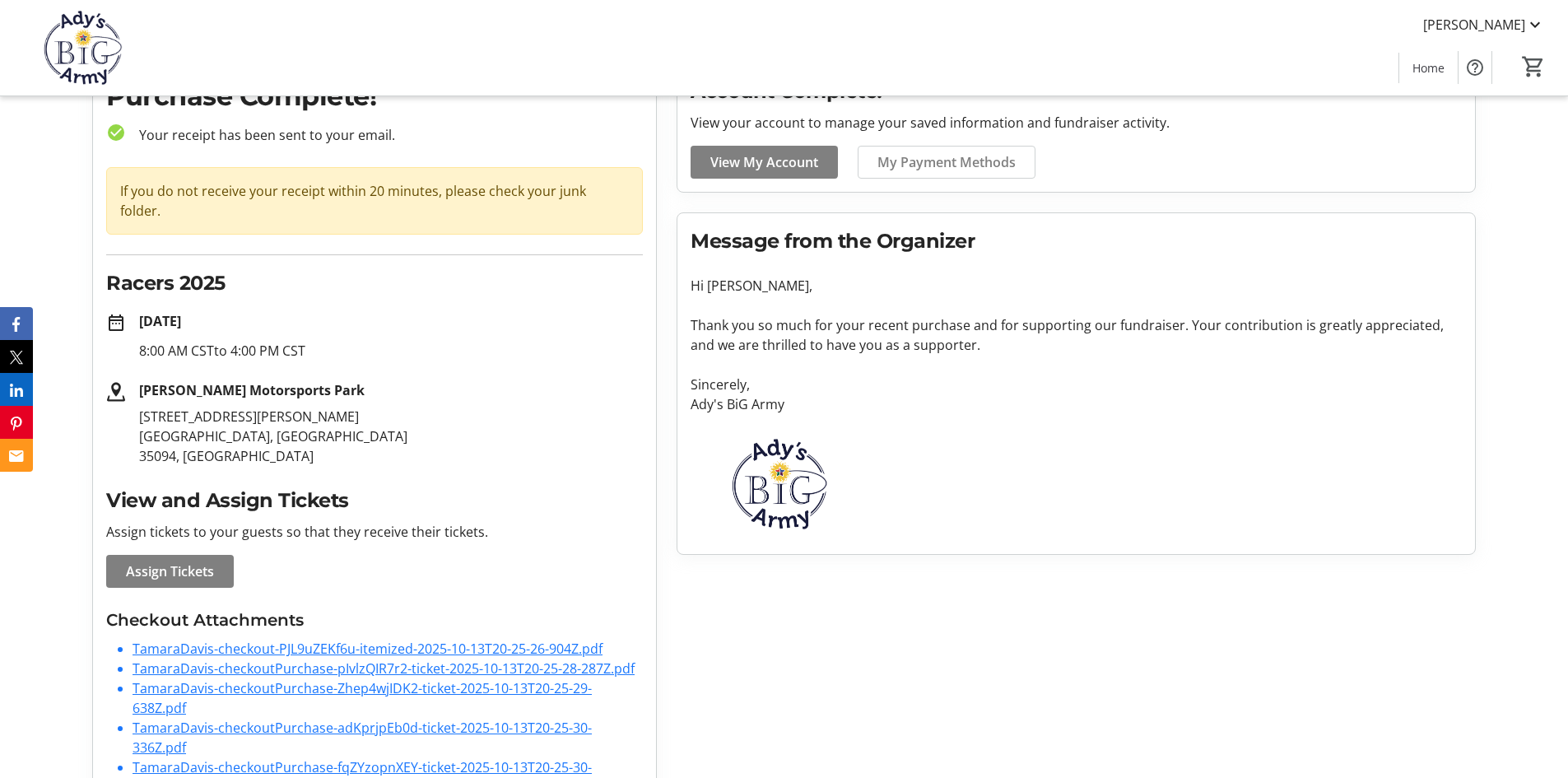
click at [281, 679] on link "TamaraDavis-checkoutPurchase-Zhep4wjIDK2-ticket-2025-10-13T20-25-29-638Z.pdf" at bounding box center [362, 697] width 459 height 38
click at [276, 718] on link "TamaraDavis-checkoutPurchase-adKprjpEb0d-ticket-2025-10-13T20-25-30-336Z.pdf" at bounding box center [362, 737] width 459 height 38
click at [278, 758] on link "TamaraDavis-checkoutPurchase-fqZYzopnXEY-ticket-2025-10-13T20-25-30-974Z.pdf" at bounding box center [362, 777] width 459 height 38
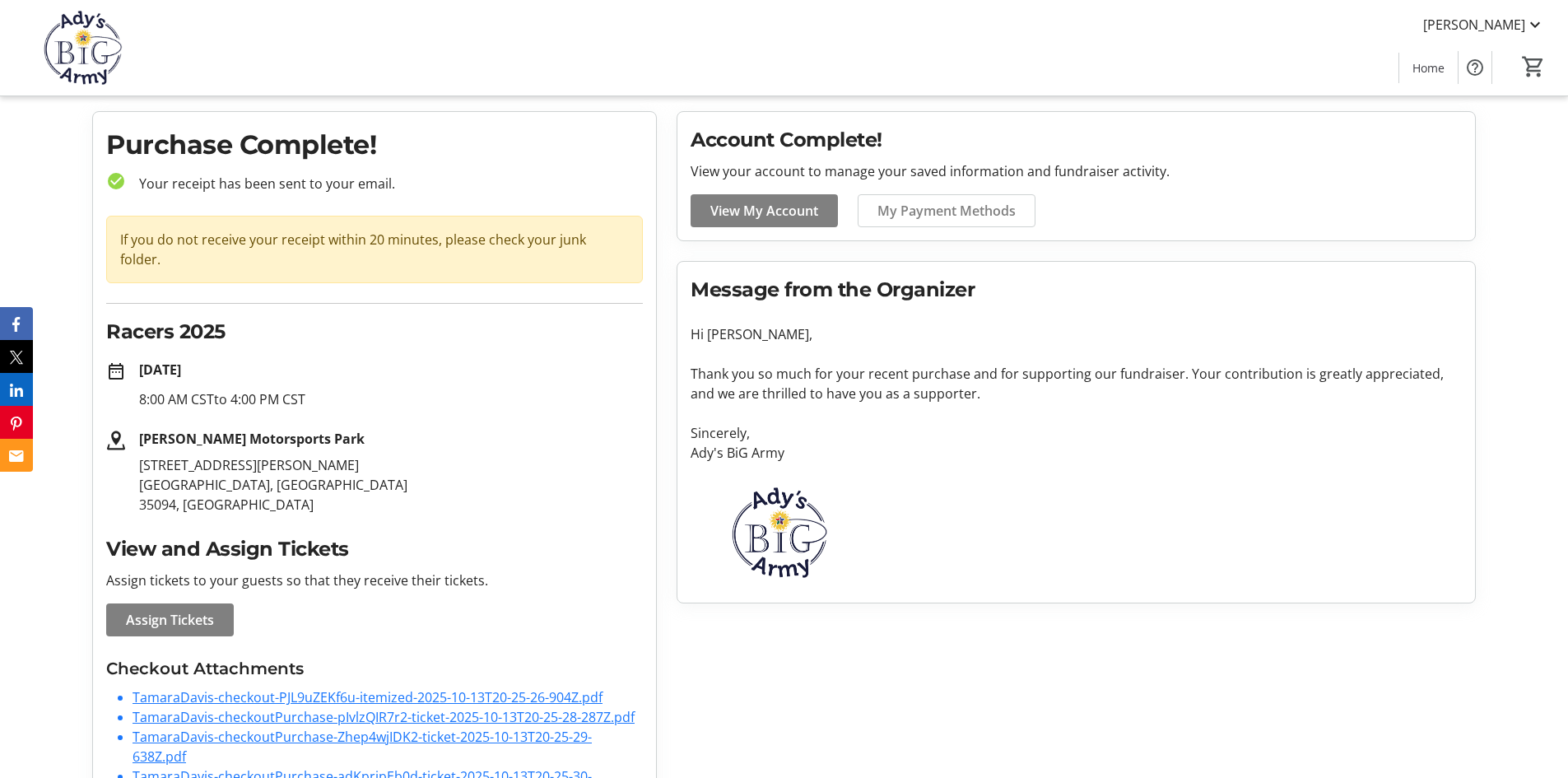
scroll to position [0, 0]
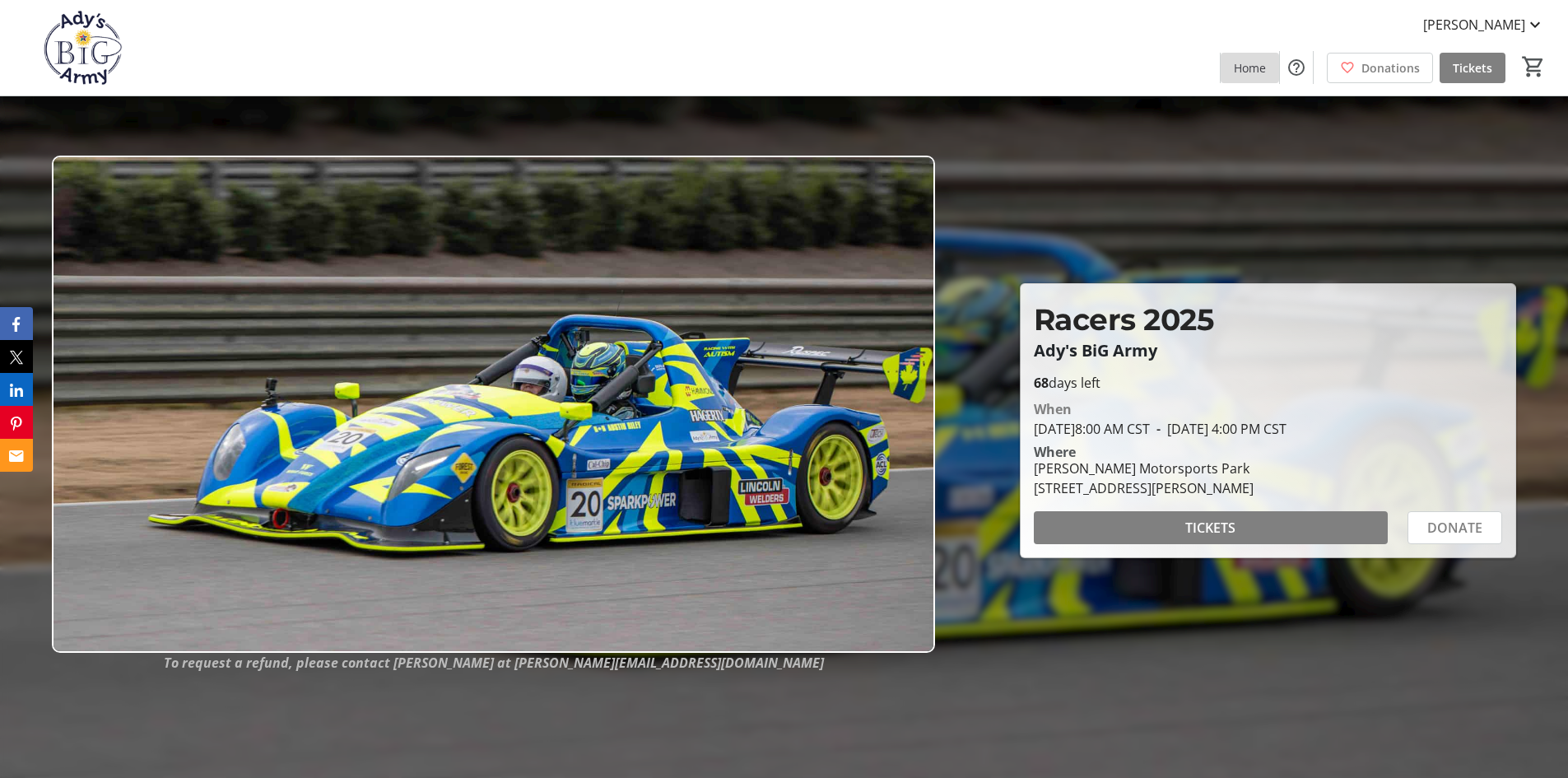
click at [1248, 68] on span "Home" at bounding box center [1250, 67] width 32 height 17
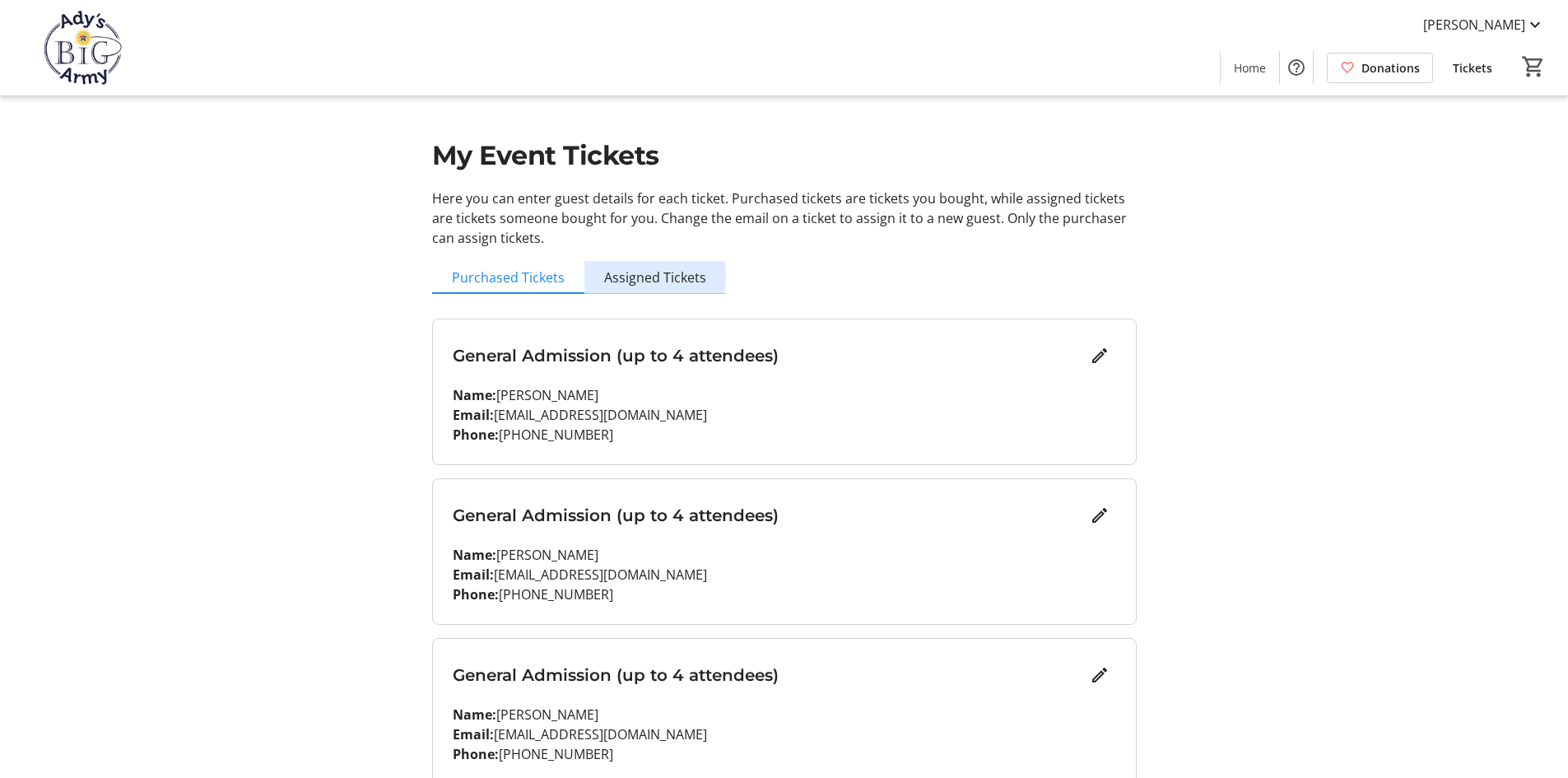
click at [649, 277] on span "Assigned Tickets" at bounding box center [655, 277] width 102 height 13
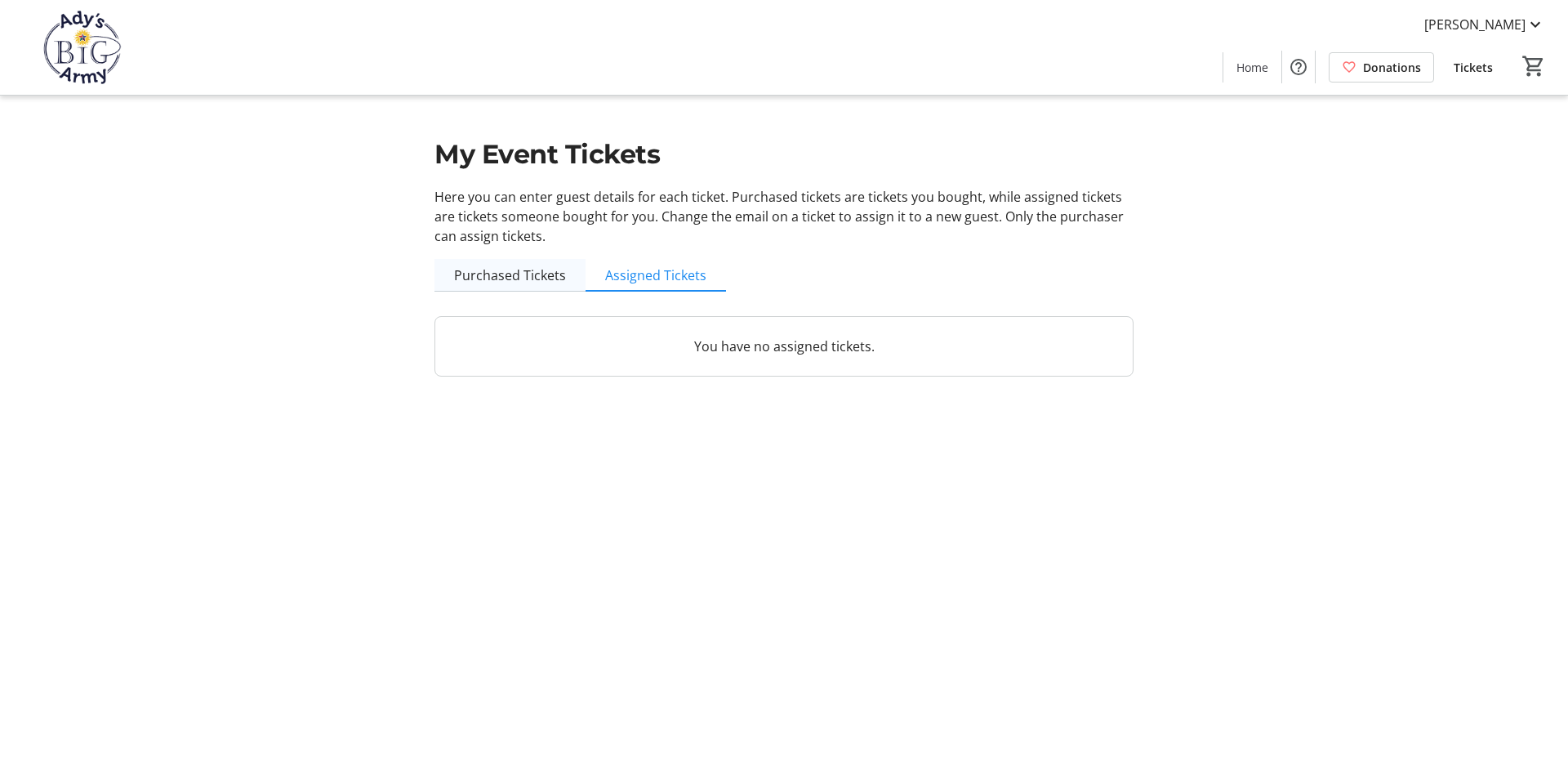
click at [498, 278] on span "Purchased Tickets" at bounding box center [510, 275] width 112 height 13
